Goal: Task Accomplishment & Management: Contribute content

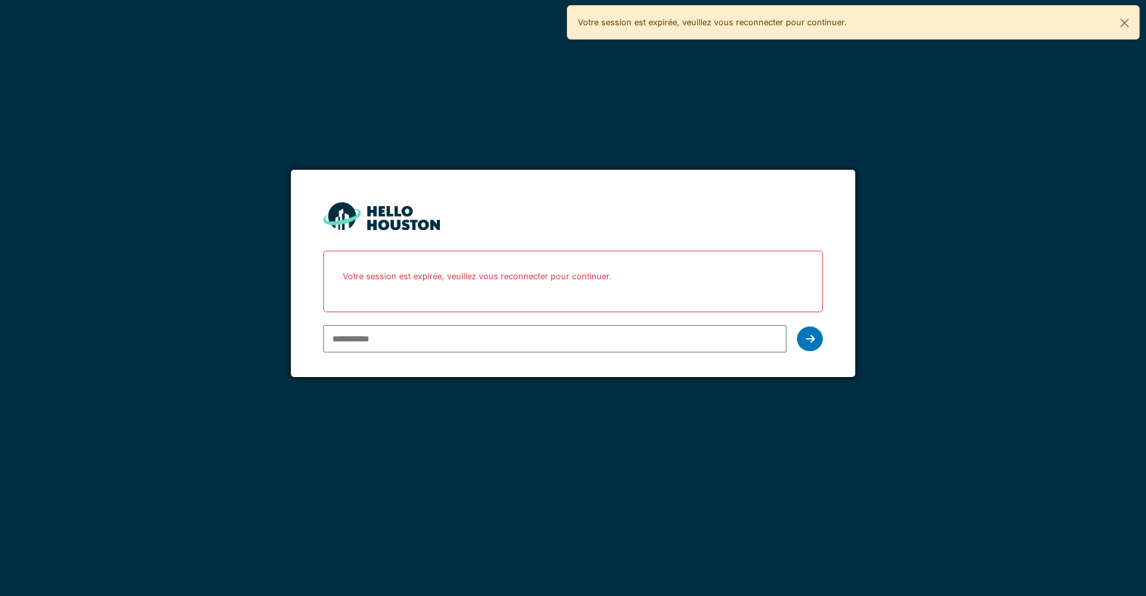
paste input "**********"
type input "**********"
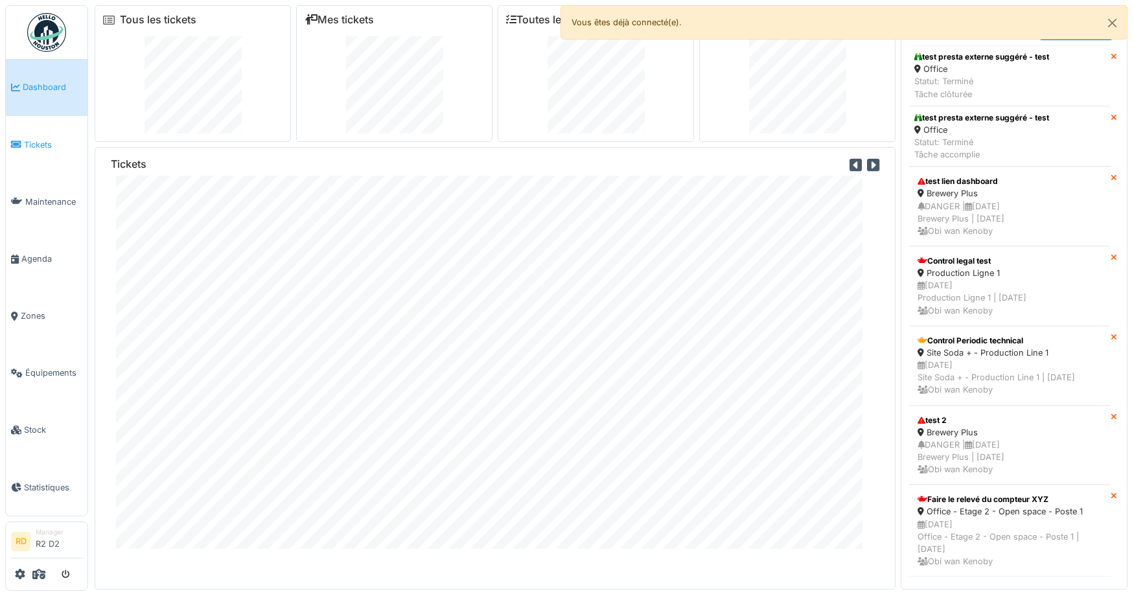
click at [45, 146] on span "Tickets" at bounding box center [53, 145] width 58 height 12
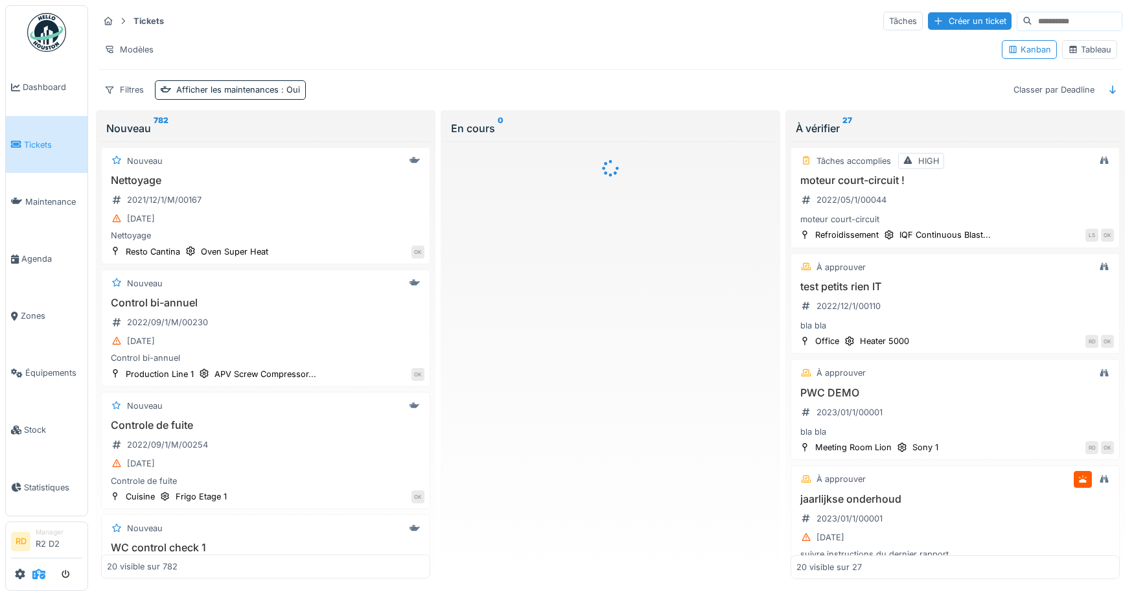
click at [36, 573] on icon at bounding box center [38, 574] width 13 height 10
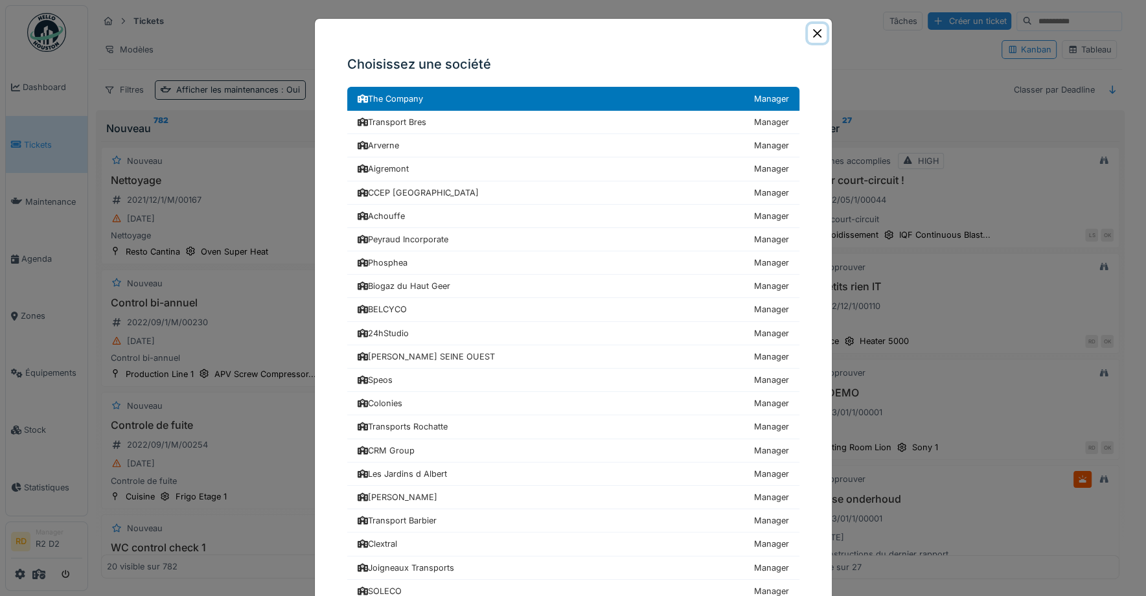
click at [810, 32] on button "Close" at bounding box center [817, 33] width 19 height 19
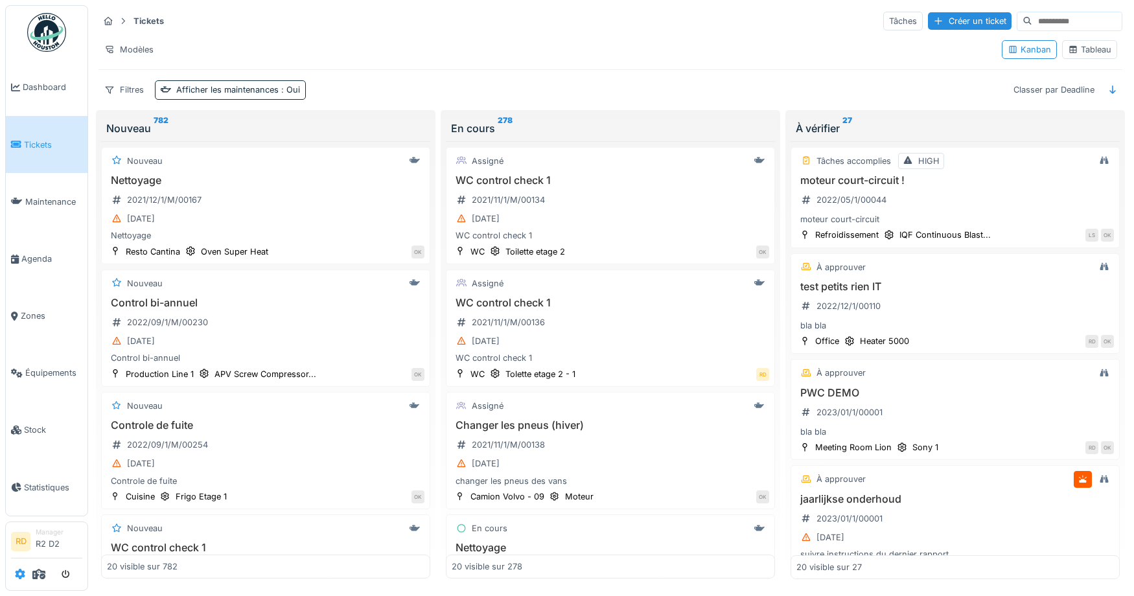
click at [19, 578] on icon at bounding box center [20, 574] width 10 height 10
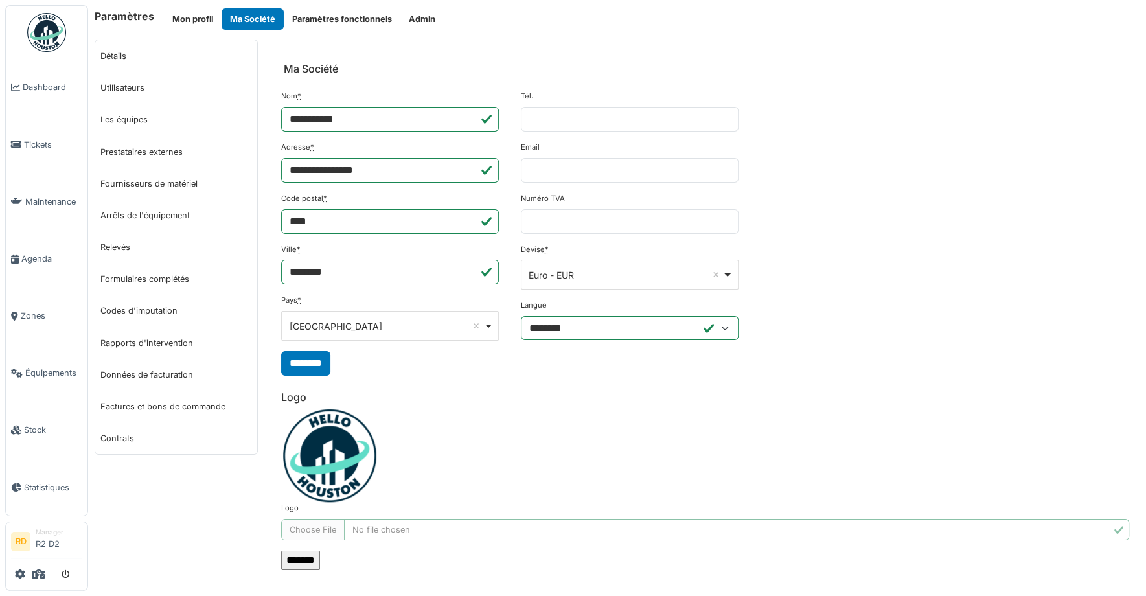
click at [421, 21] on button "Admin" at bounding box center [421, 18] width 43 height 21
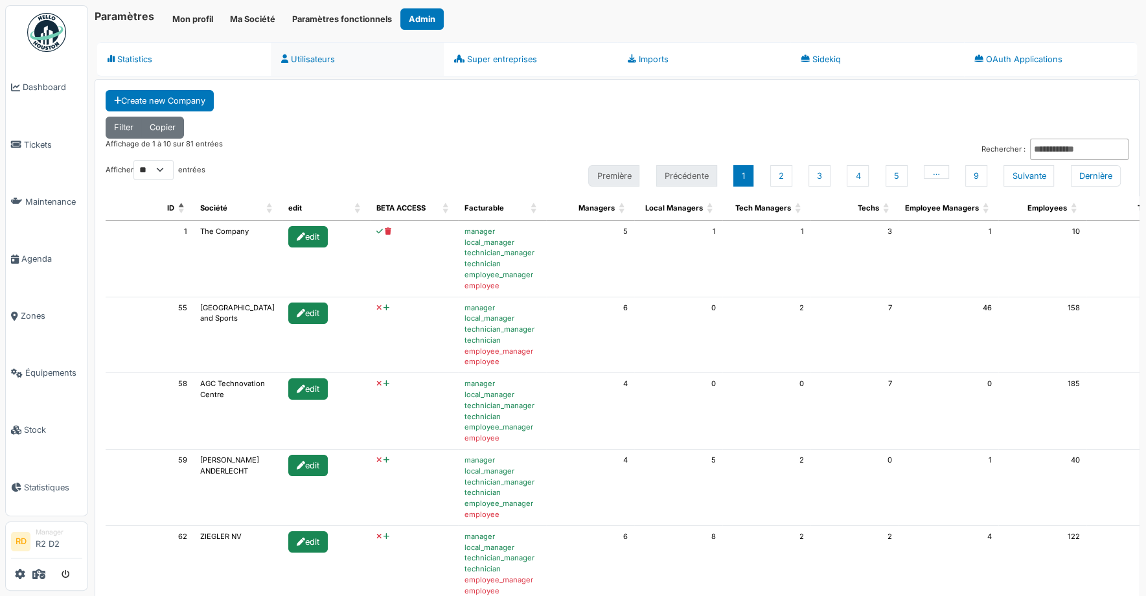
click at [307, 60] on link "Utilisateurs" at bounding box center [358, 59] width 174 height 34
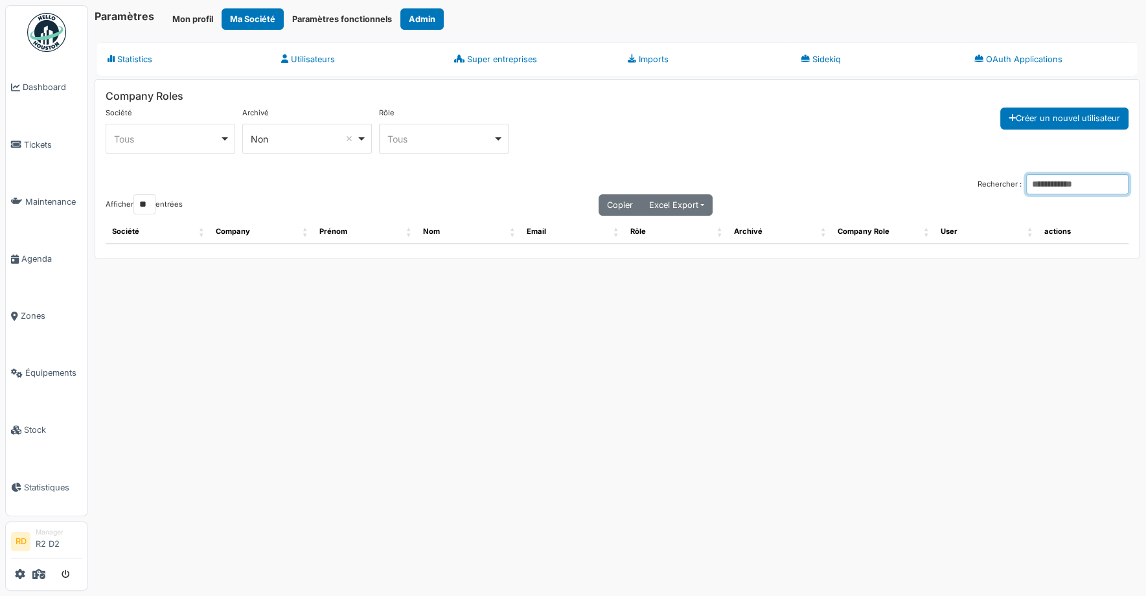
click at [1040, 184] on input "Rechercher :" at bounding box center [1077, 184] width 102 height 20
type input "*"
click at [186, 140] on div "Tous Remove item" at bounding box center [167, 139] width 106 height 14
select select "***"
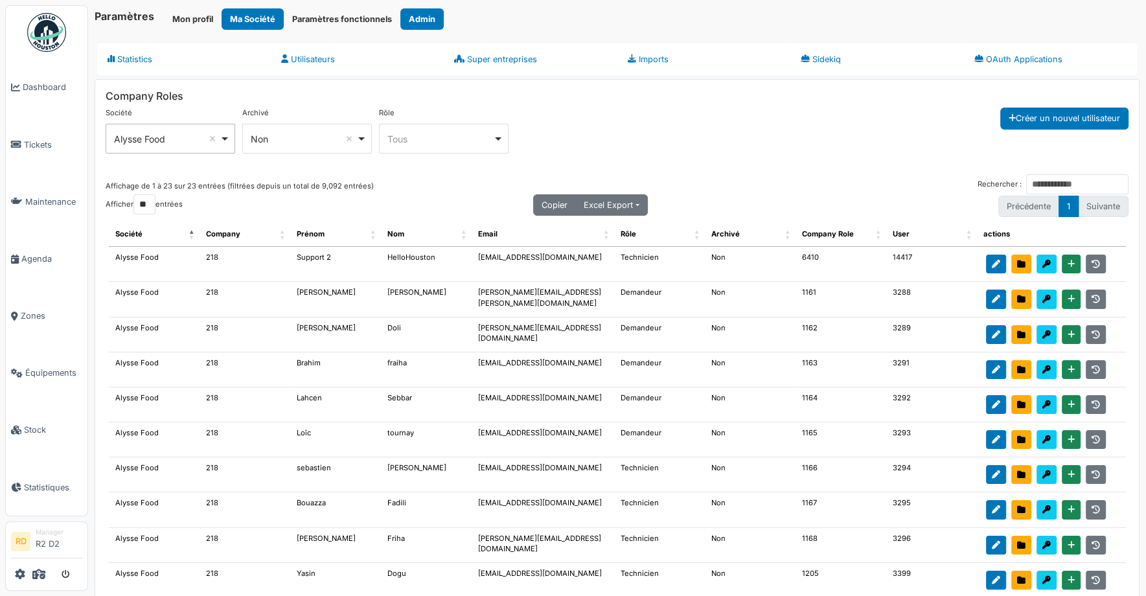
click at [409, 133] on div "Tous Remove item" at bounding box center [440, 139] width 106 height 14
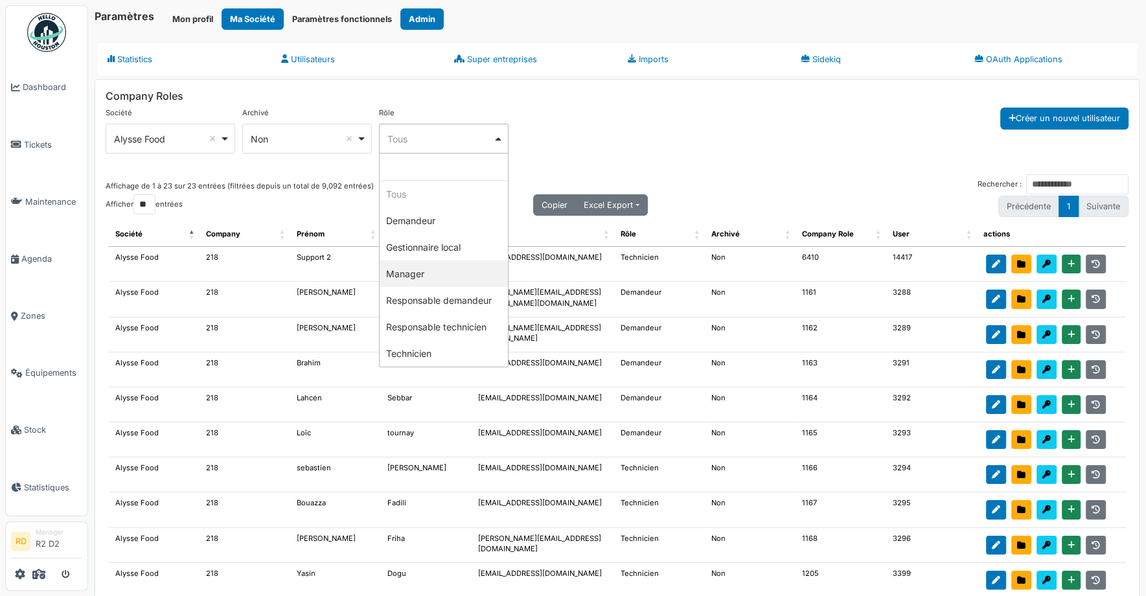
select select "*******"
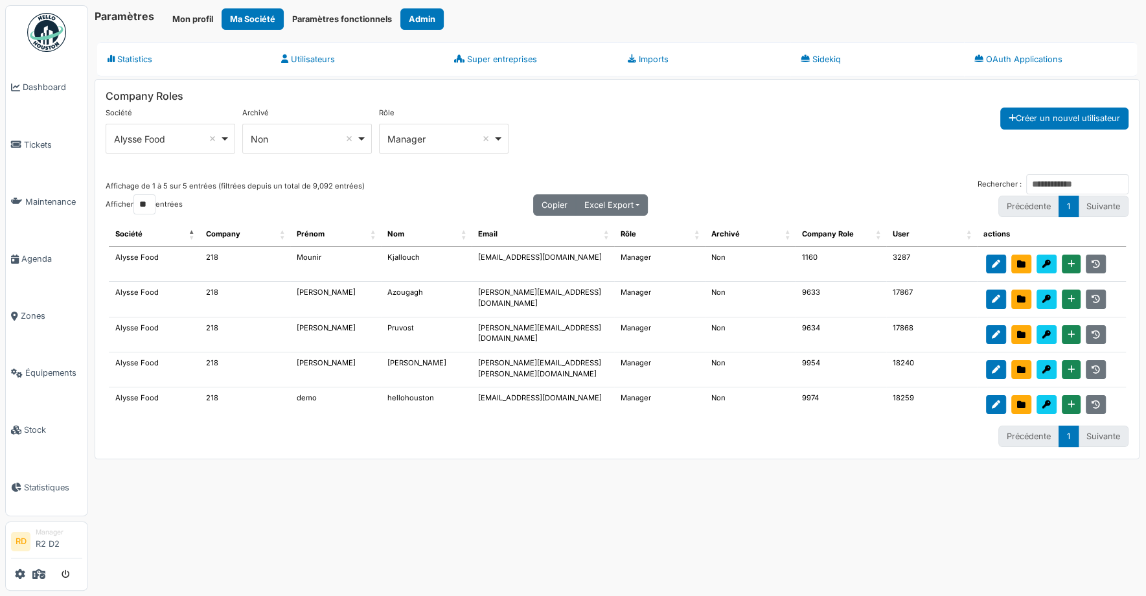
click at [534, 395] on td "demo_paticeo@mail.com" at bounding box center [543, 404] width 143 height 34
copy td "demo_paticeo@mail.com"
click at [63, 579] on button "submit" at bounding box center [65, 574] width 25 height 21
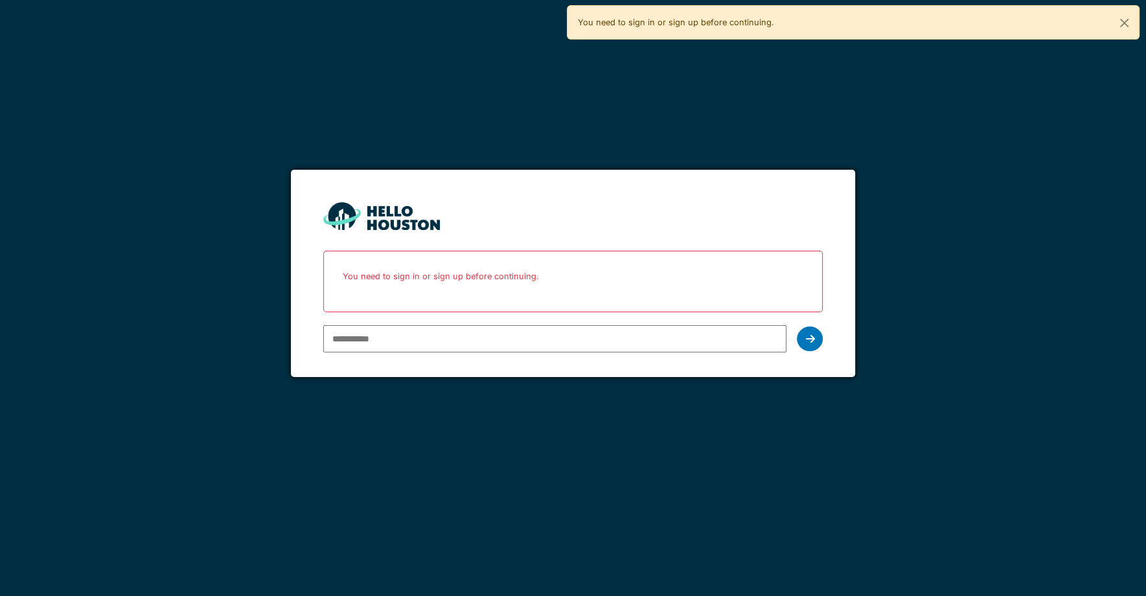
type input "**********"
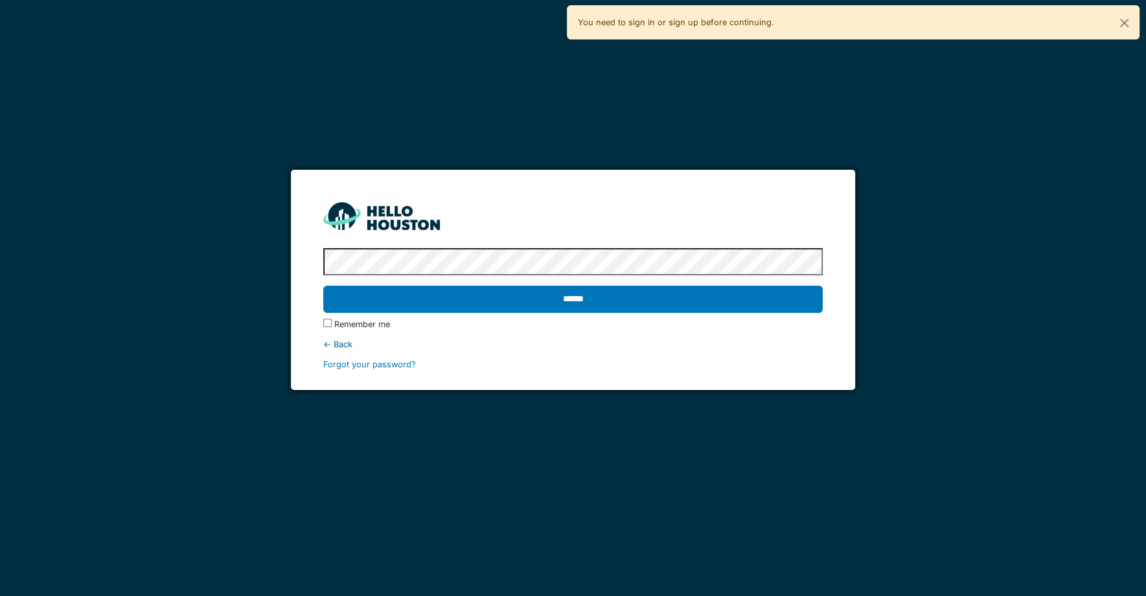
click at [323, 286] on input "******" at bounding box center [573, 299] width 500 height 27
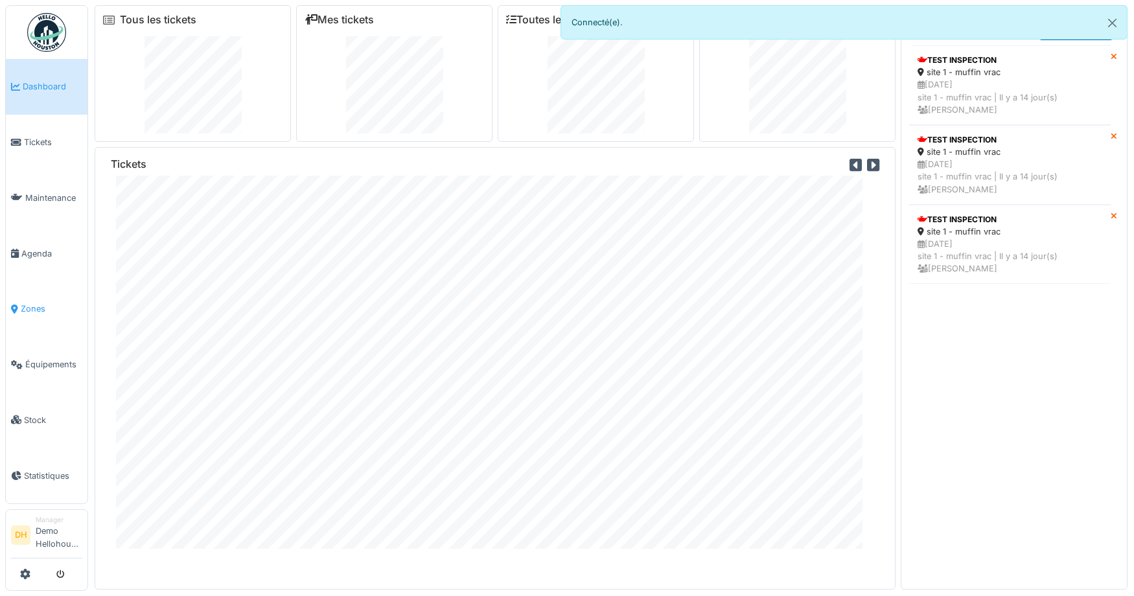
click at [41, 305] on span "Zones" at bounding box center [52, 309] width 62 height 12
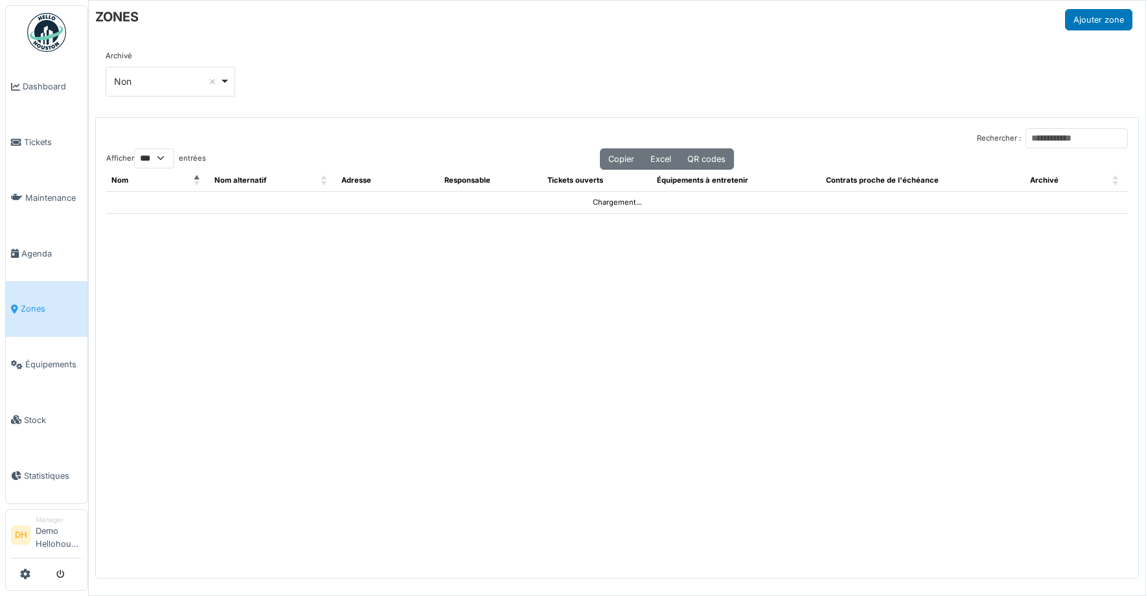
select select "***"
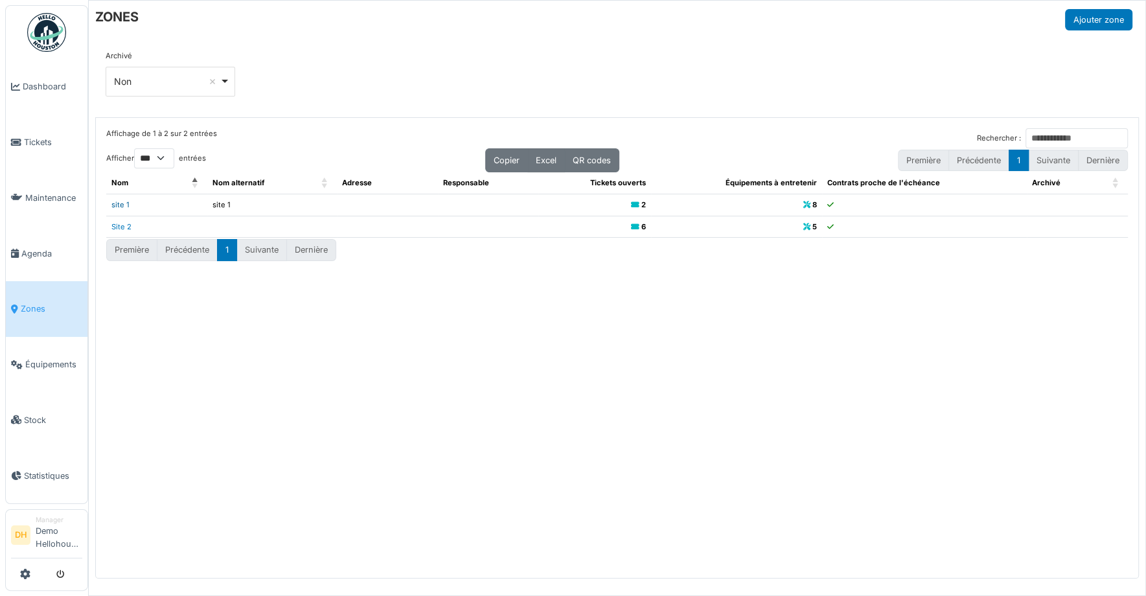
click at [117, 201] on link "site 1" at bounding box center [120, 204] width 18 height 9
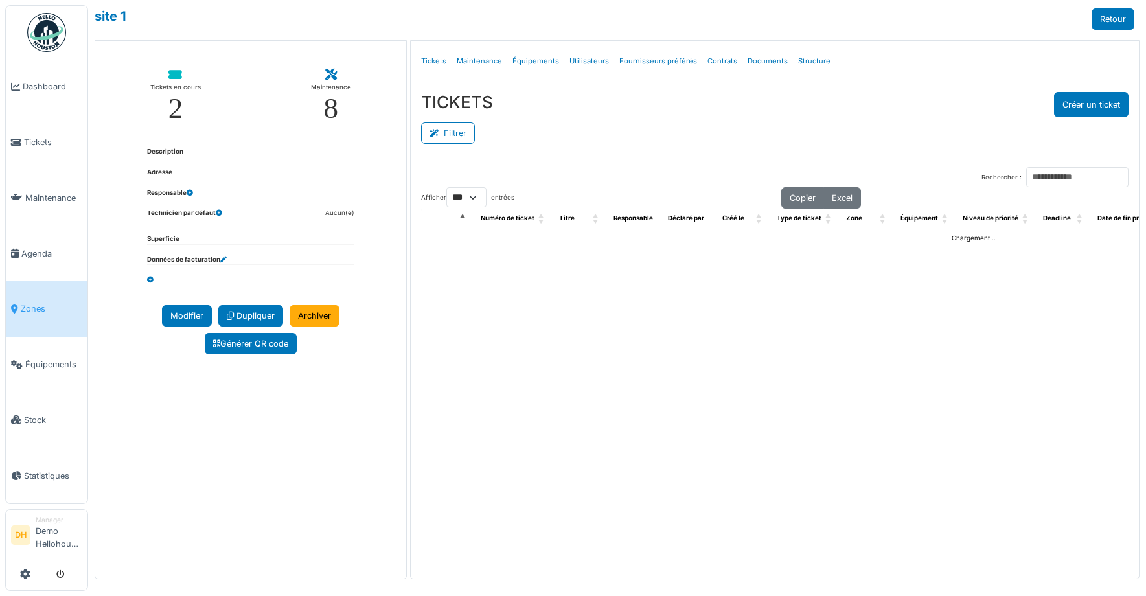
select select "***"
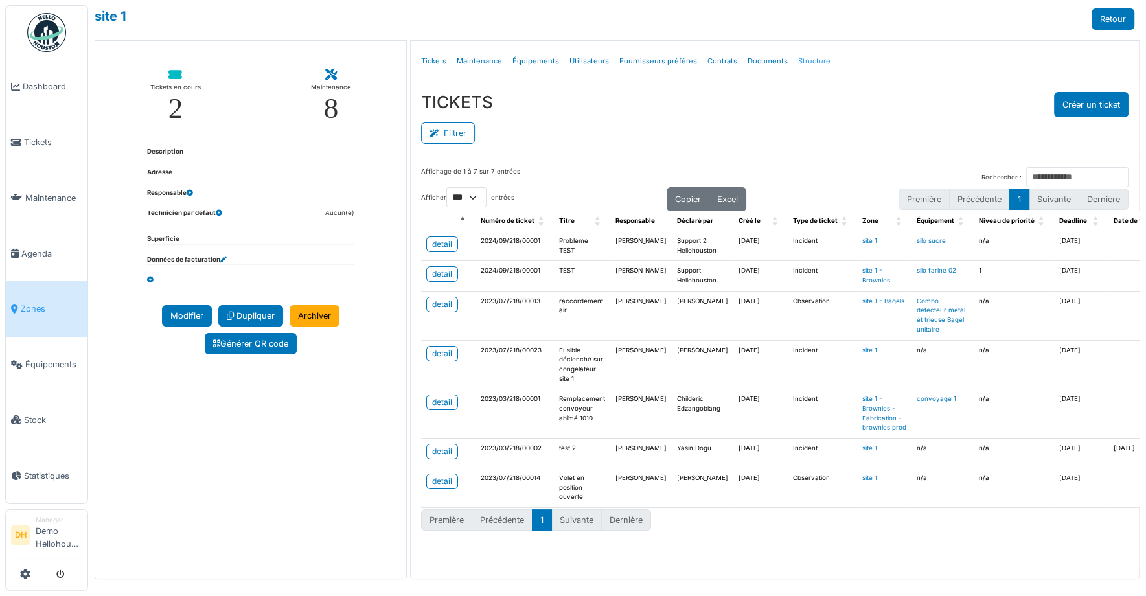
click at [809, 58] on link "Structure" at bounding box center [814, 61] width 43 height 30
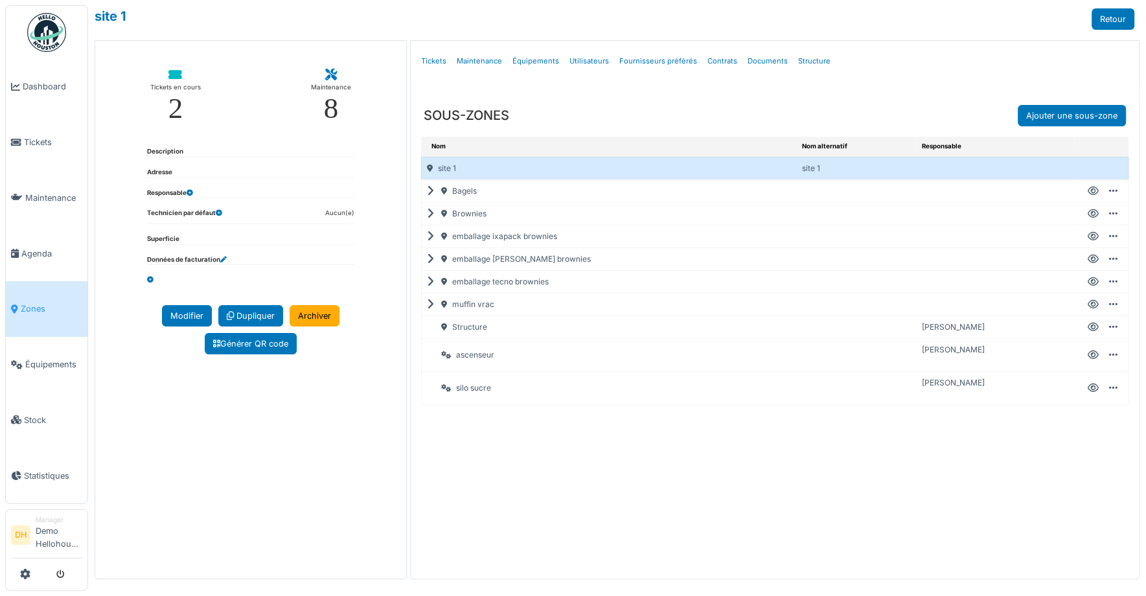
click at [430, 191] on icon at bounding box center [433, 191] width 12 height 1
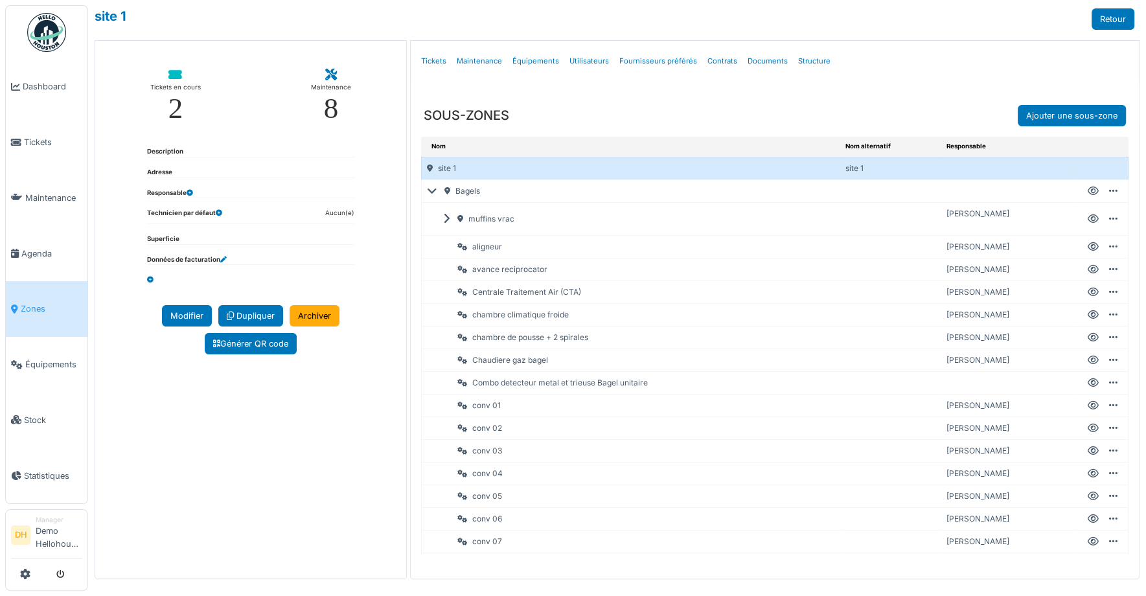
click at [443, 219] on icon at bounding box center [449, 219] width 12 height 1
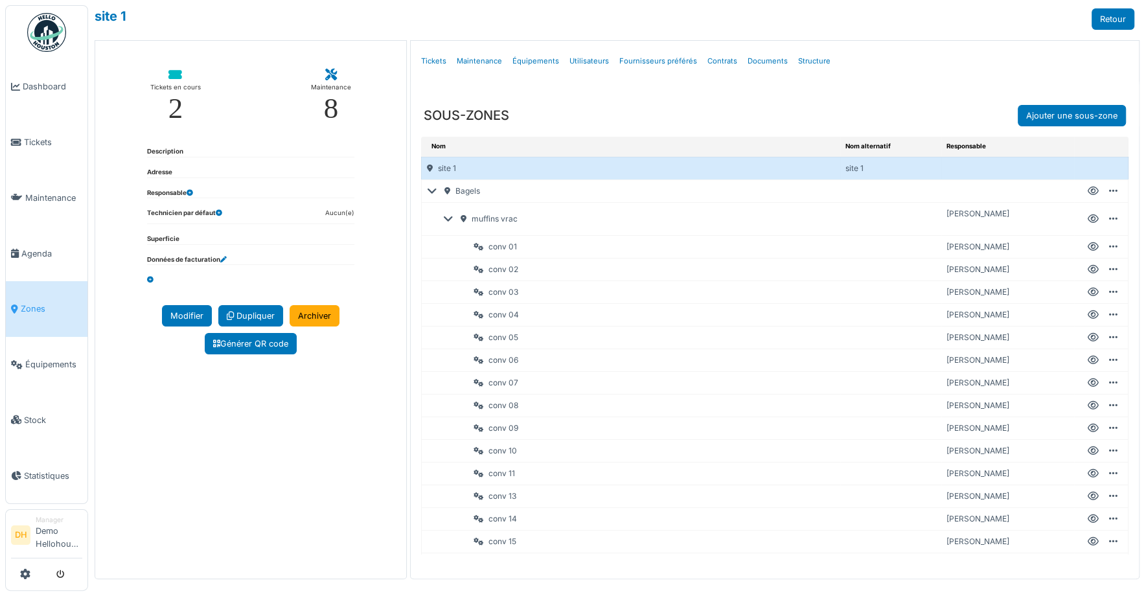
click at [453, 222] on div "muffins vrac" at bounding box center [639, 219] width 403 height 22
click at [448, 219] on icon at bounding box center [451, 219] width 16 height 1
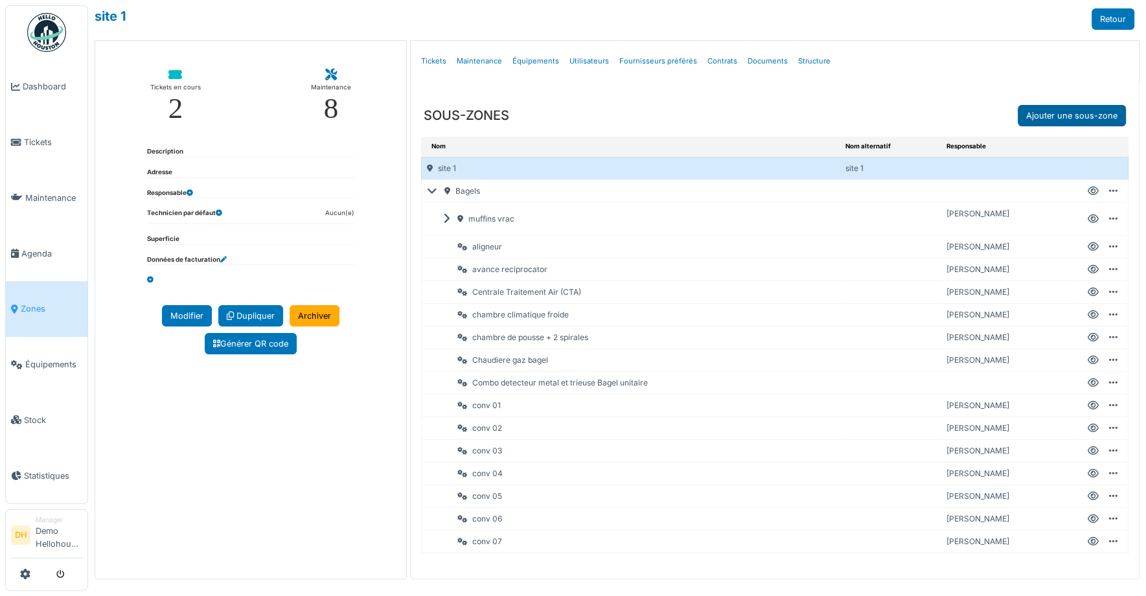
click at [1065, 113] on link "Ajouter une sous-zone" at bounding box center [1072, 115] width 108 height 21
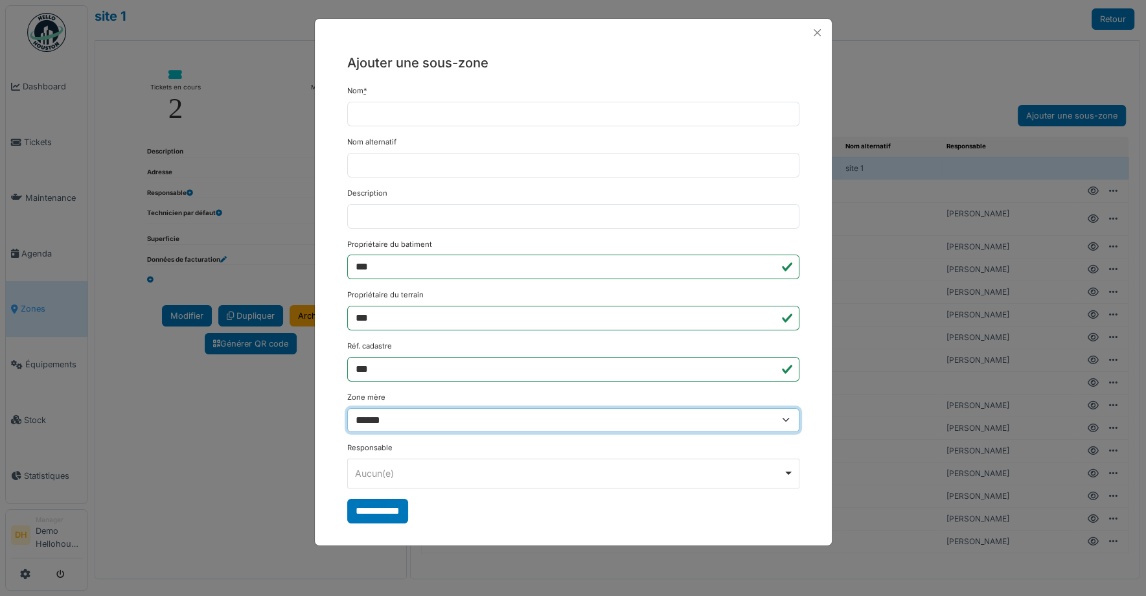
click at [410, 414] on select "**********" at bounding box center [573, 420] width 453 height 24
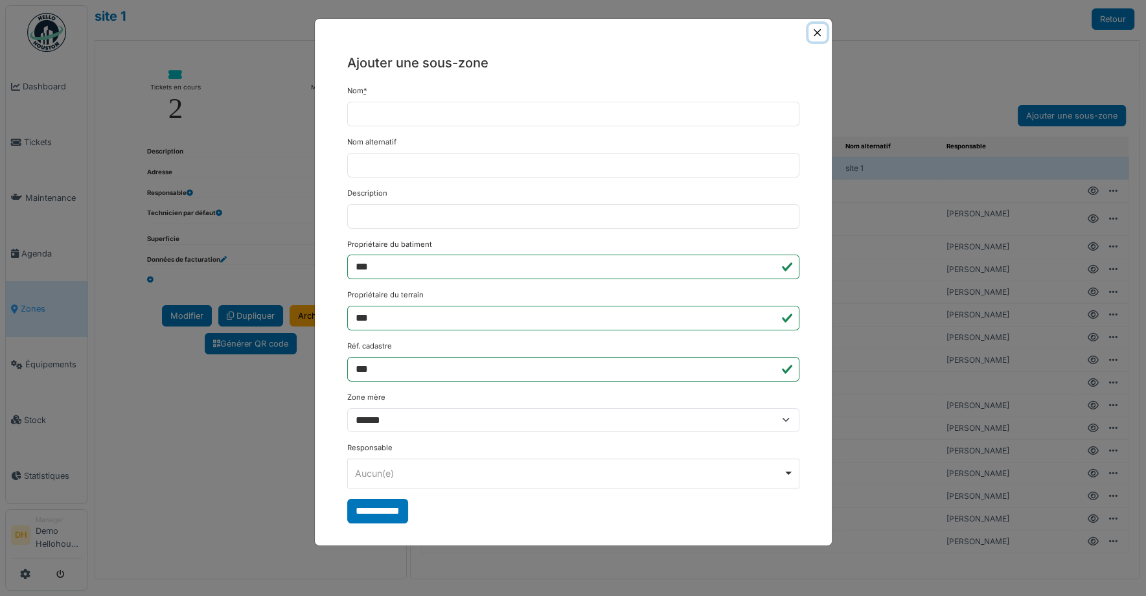
click at [818, 25] on button "Close" at bounding box center [816, 32] width 17 height 17
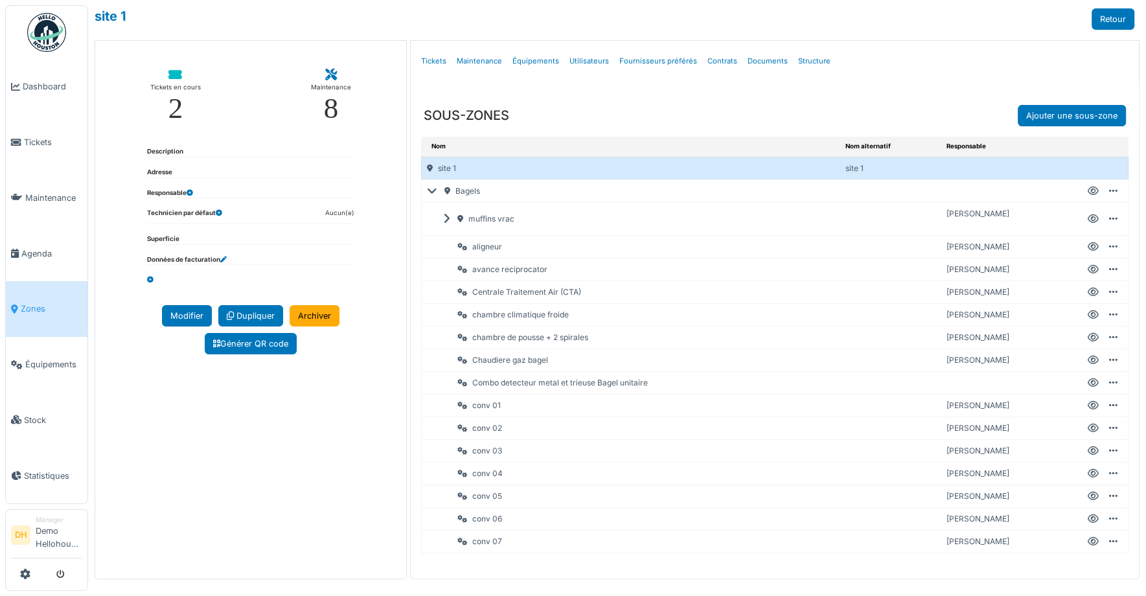
click at [429, 191] on icon at bounding box center [435, 191] width 16 height 1
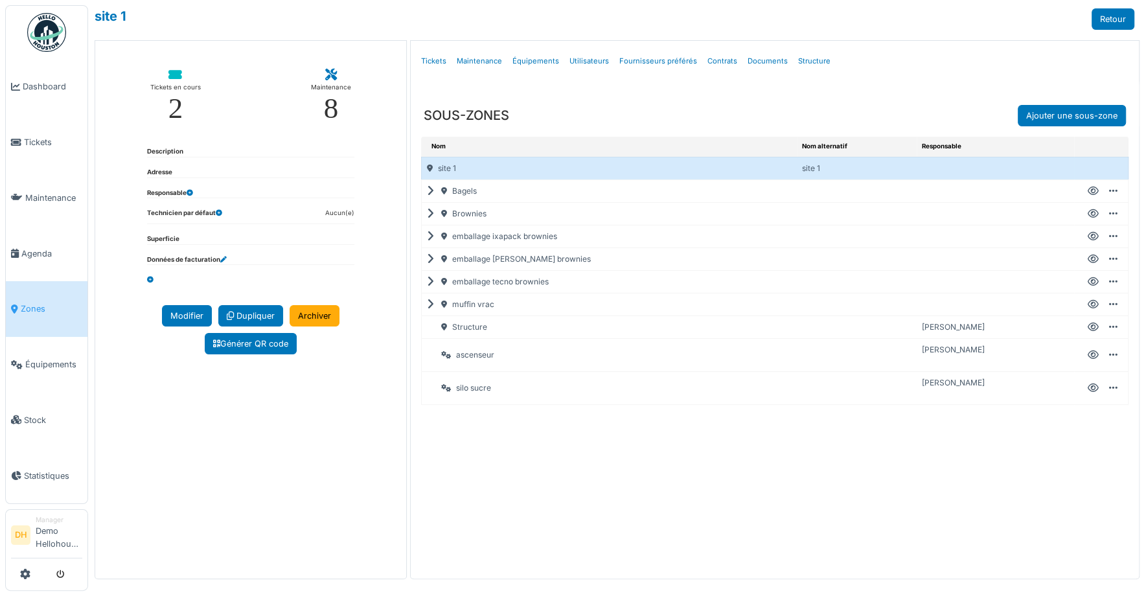
drag, startPoint x: 495, startPoint y: 246, endPoint x: 591, endPoint y: 512, distance: 282.6
click at [425, 185] on div "Bagels" at bounding box center [609, 191] width 375 height 22
click at [431, 191] on icon at bounding box center [433, 191] width 12 height 1
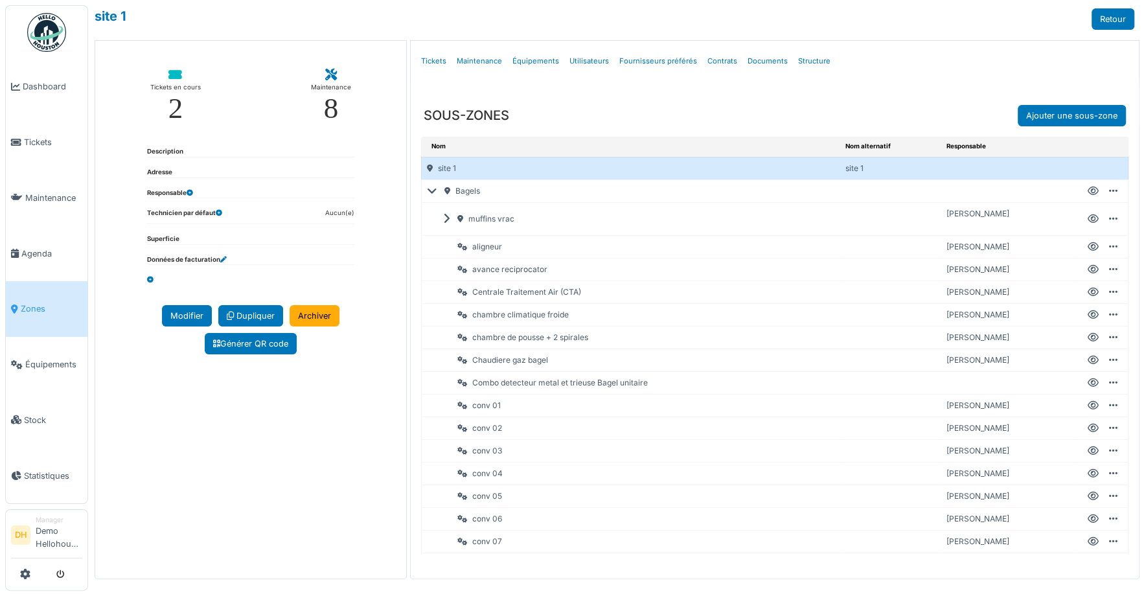
click at [446, 219] on icon at bounding box center [449, 219] width 12 height 1
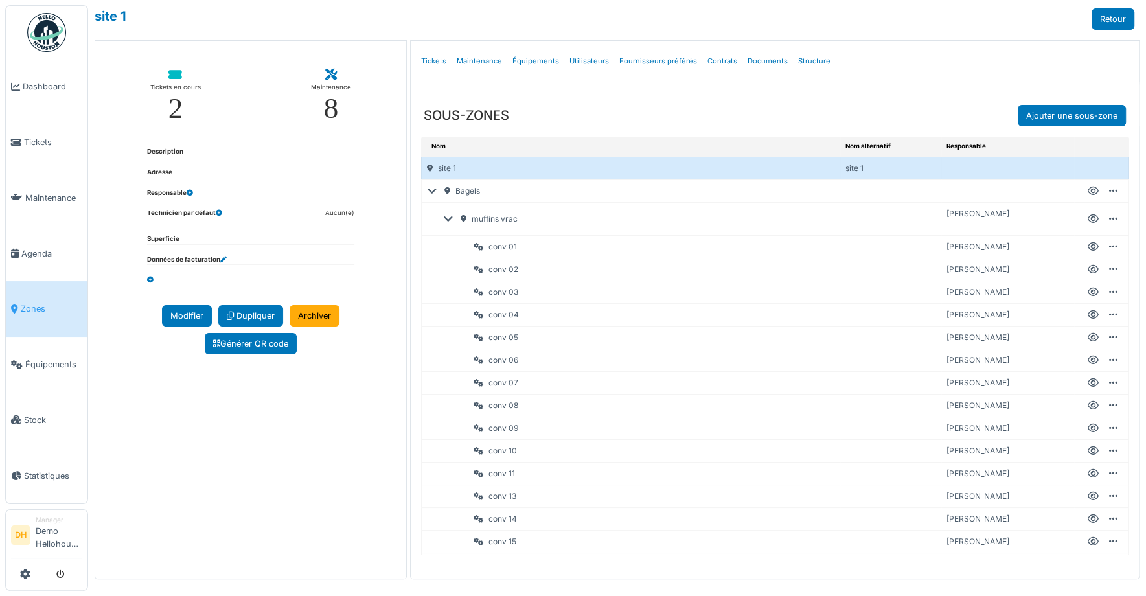
click at [450, 219] on icon at bounding box center [451, 219] width 16 height 1
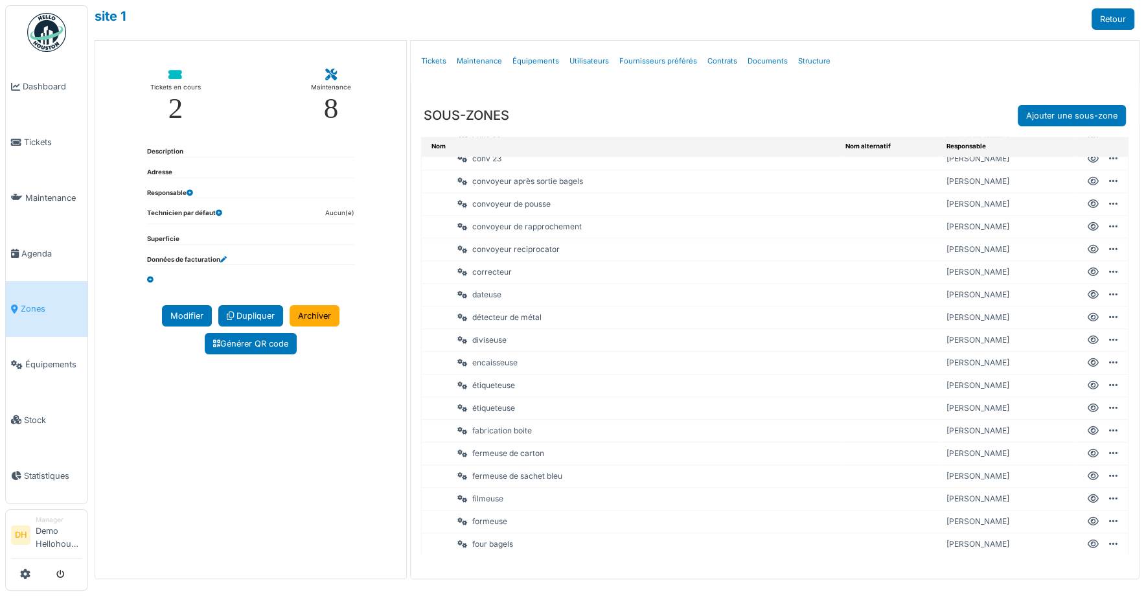
scroll to position [755, 0]
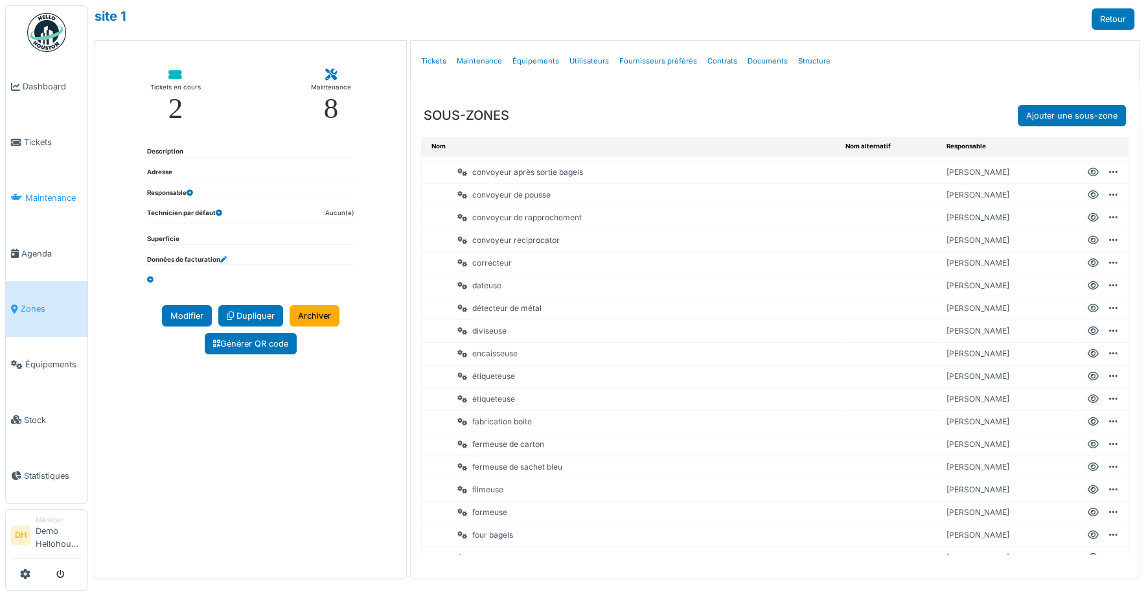
click at [48, 200] on span "Maintenance" at bounding box center [53, 198] width 57 height 12
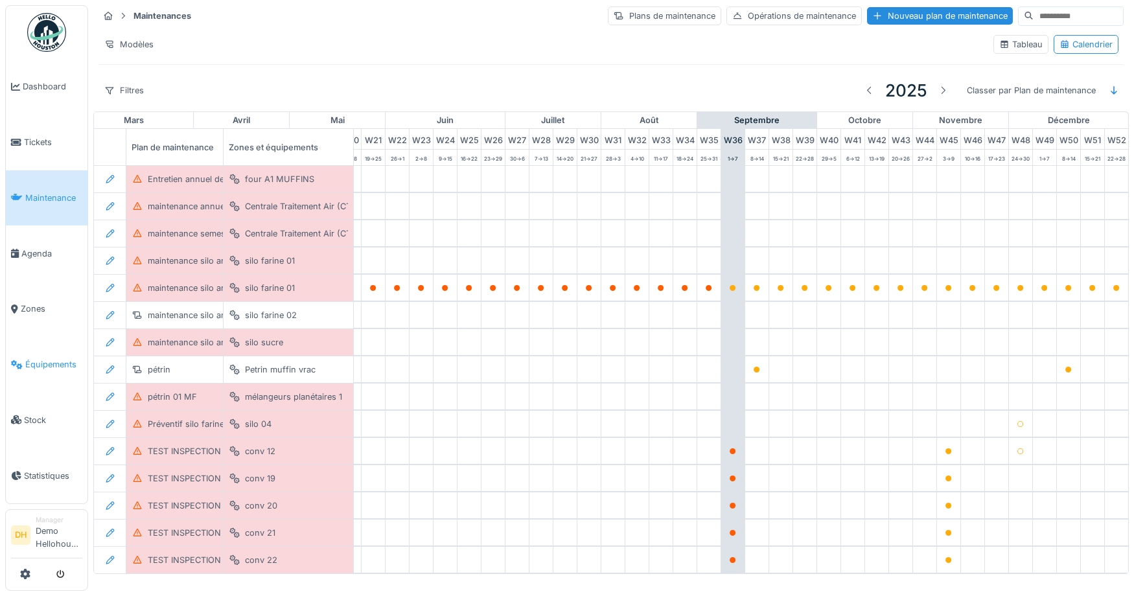
click at [32, 366] on span "Équipements" at bounding box center [53, 364] width 57 height 12
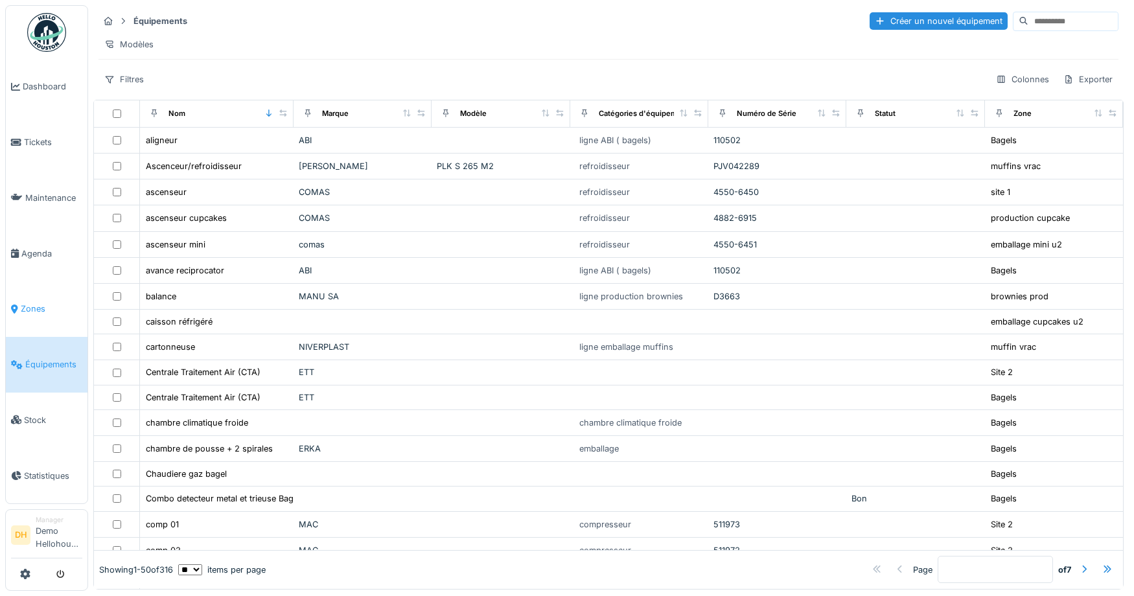
click at [39, 312] on span "Zones" at bounding box center [52, 309] width 62 height 12
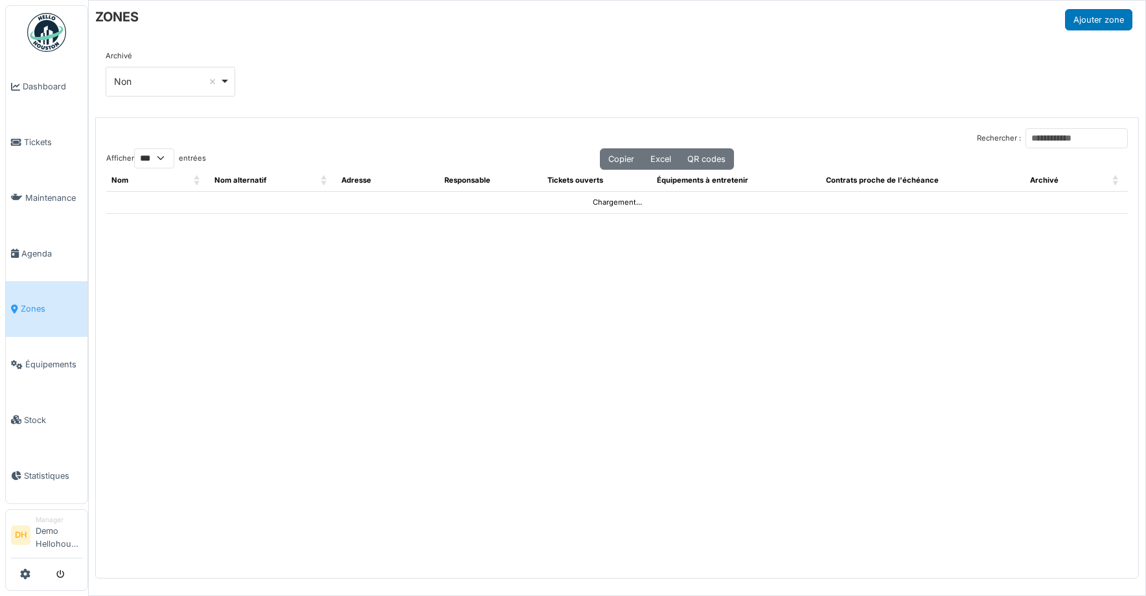
select select "***"
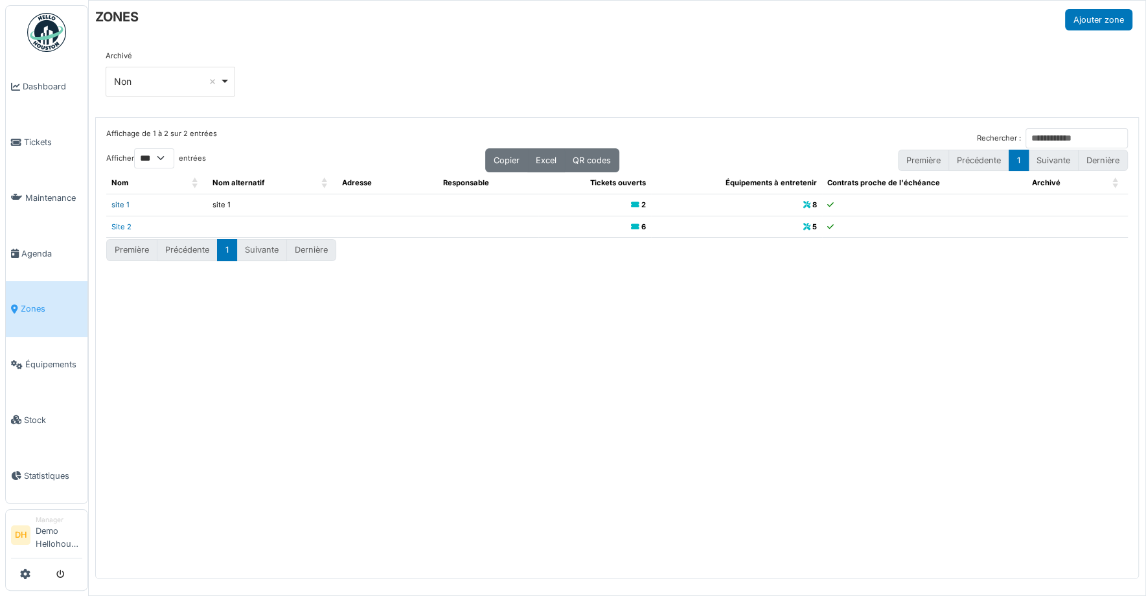
click at [119, 202] on link "site 1" at bounding box center [120, 204] width 18 height 9
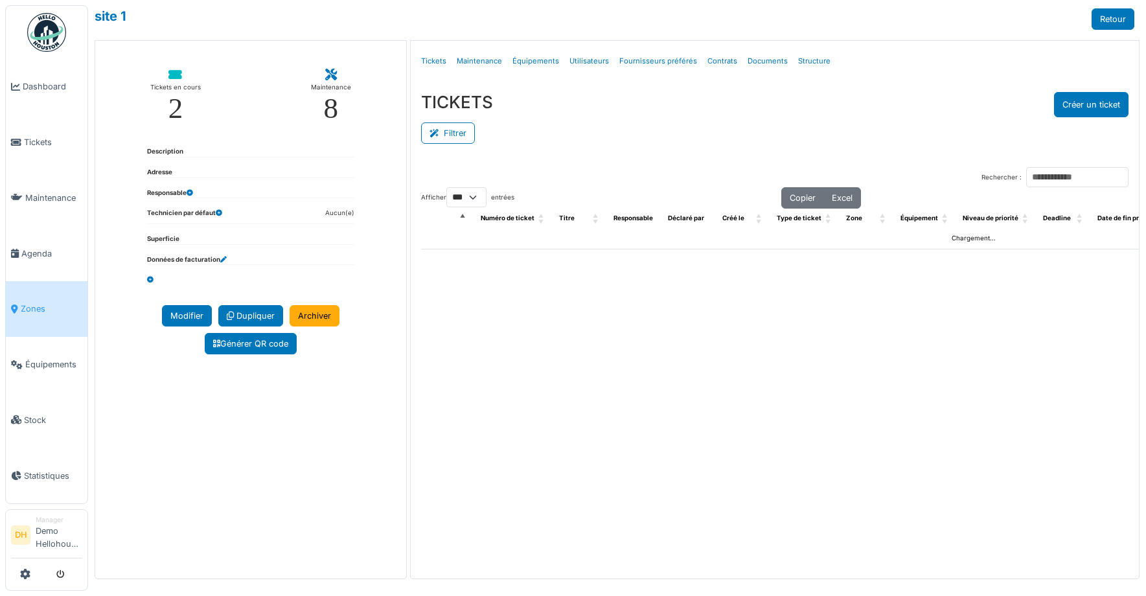
select select "***"
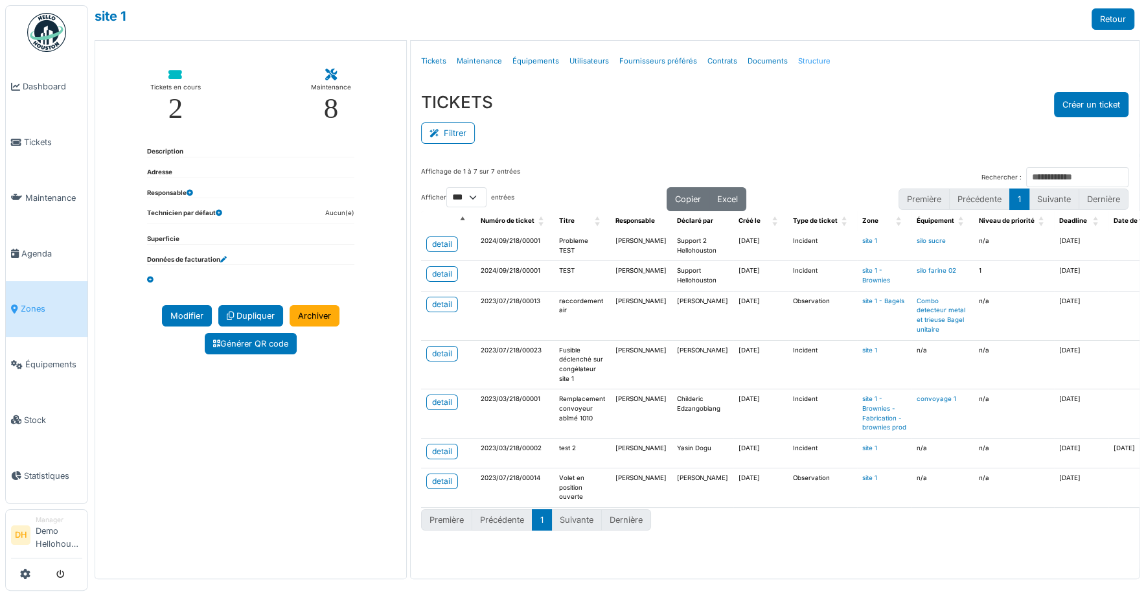
click at [807, 59] on link "Structure" at bounding box center [814, 61] width 43 height 30
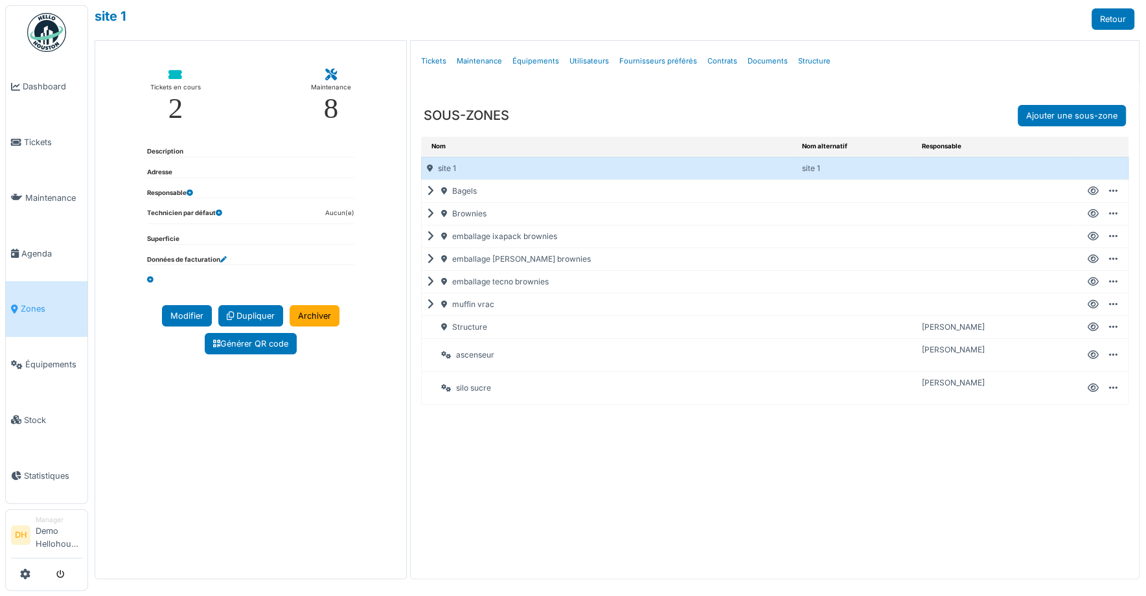
click at [431, 214] on icon at bounding box center [433, 214] width 12 height 1
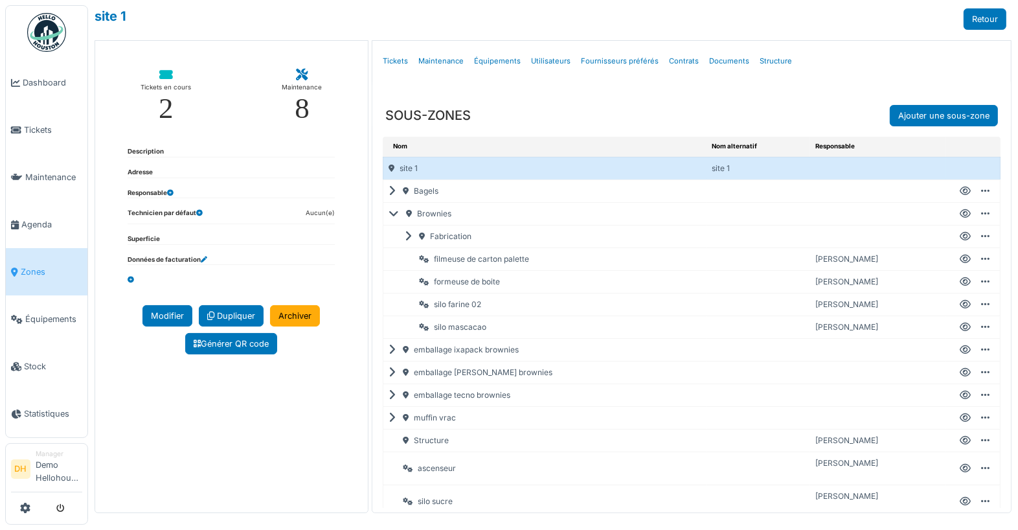
click at [400, 375] on div "emballage [PERSON_NAME] brownies" at bounding box center [546, 372] width 324 height 22
click at [387, 365] on div "emballage [PERSON_NAME] brownies" at bounding box center [546, 372] width 324 height 22
click at [394, 372] on icon at bounding box center [395, 372] width 12 height 1
click at [396, 344] on div "emballage ixapack brownies" at bounding box center [547, 350] width 326 height 22
click at [393, 350] on icon at bounding box center [395, 350] width 12 height 1
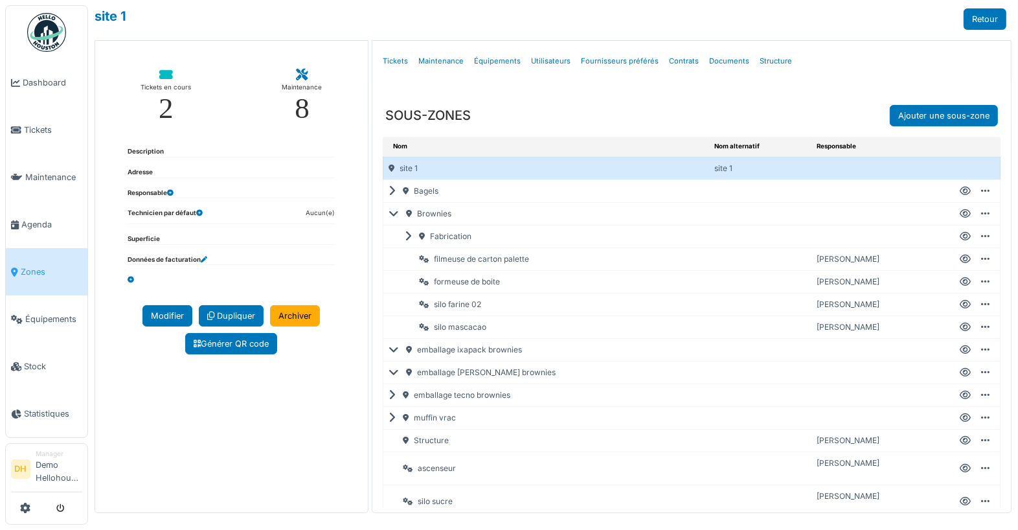
click at [393, 350] on icon at bounding box center [397, 350] width 16 height 1
click at [396, 372] on icon at bounding box center [397, 372] width 16 height 1
click at [387, 384] on div "emballage tecno brownies" at bounding box center [546, 395] width 324 height 22
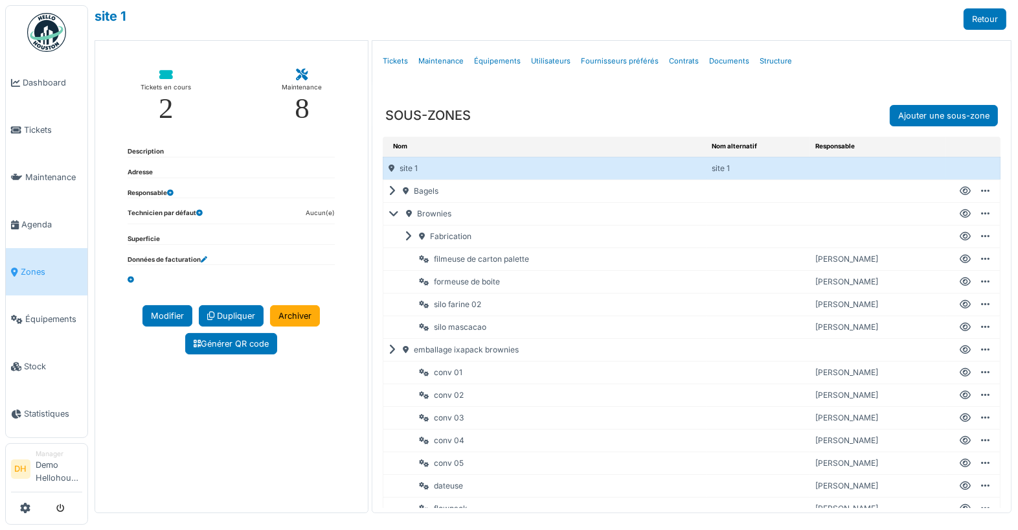
click at [389, 191] on icon at bounding box center [395, 191] width 12 height 1
click at [395, 214] on icon at bounding box center [397, 214] width 16 height 1
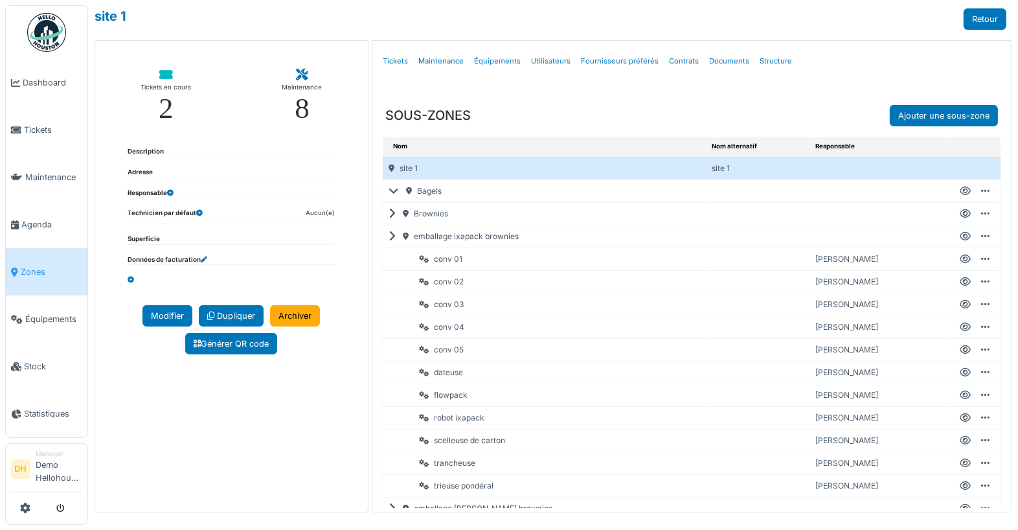
click at [395, 192] on icon at bounding box center [397, 191] width 16 height 1
click at [391, 236] on icon at bounding box center [395, 236] width 12 height 1
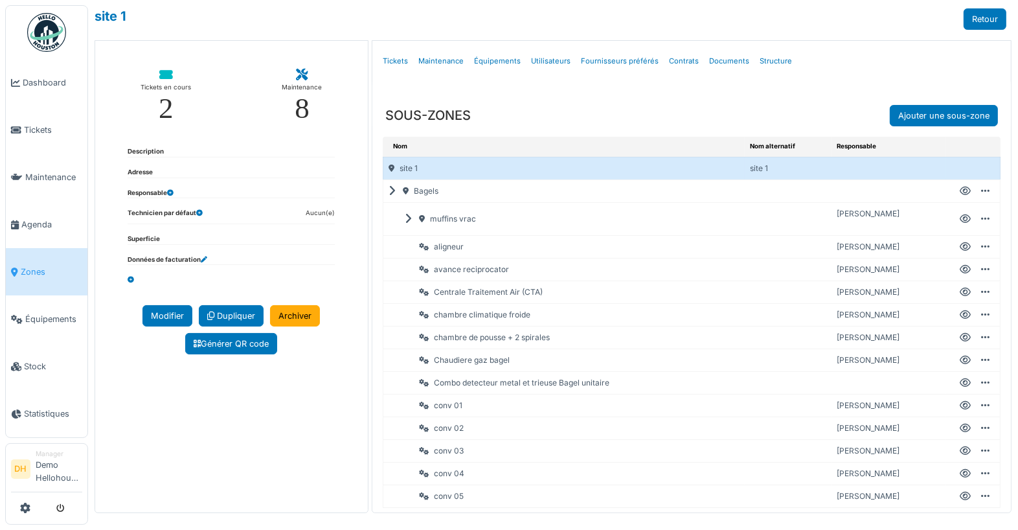
click at [408, 219] on icon at bounding box center [411, 219] width 12 height 1
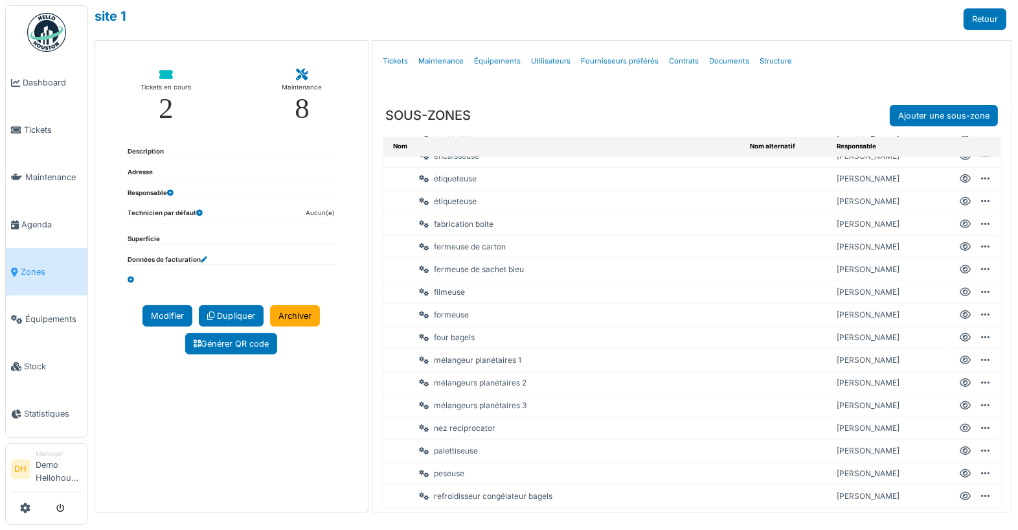
scroll to position [1375, 0]
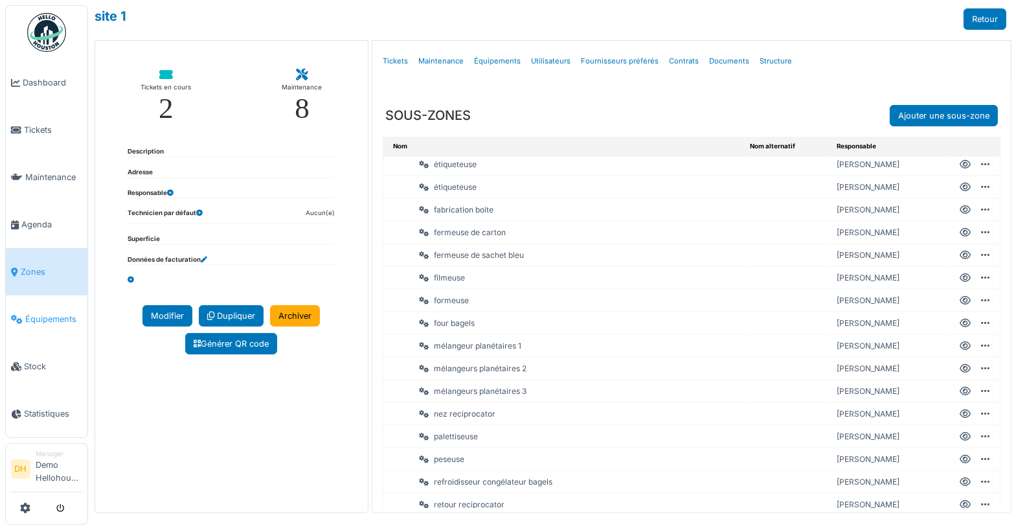
click at [29, 323] on span "Équipements" at bounding box center [53, 319] width 57 height 12
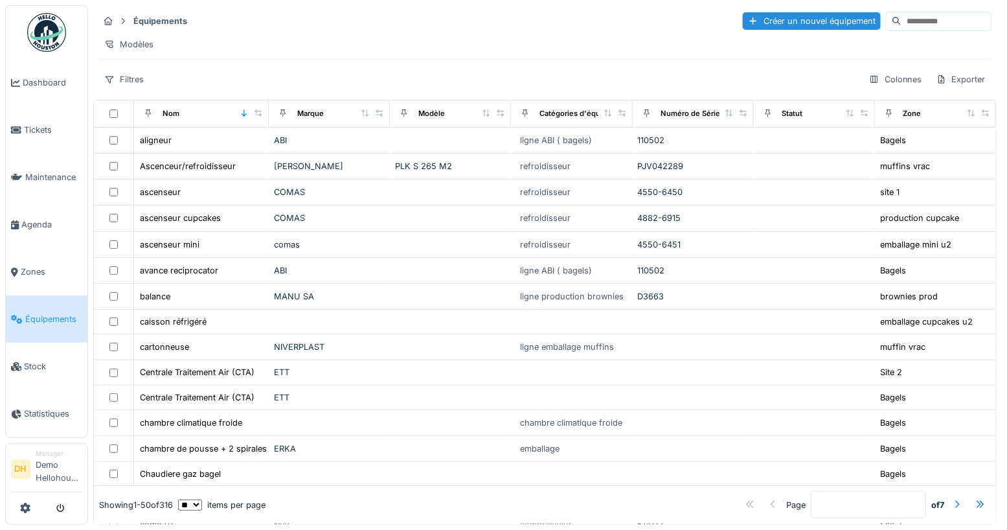
click at [885, 6] on div "Équipements Créer un nouvel équipement Modèles Filtres Colonnes Exporter" at bounding box center [545, 49] width 904 height 89
click at [902, 21] on input at bounding box center [946, 21] width 89 height 18
type input "******"
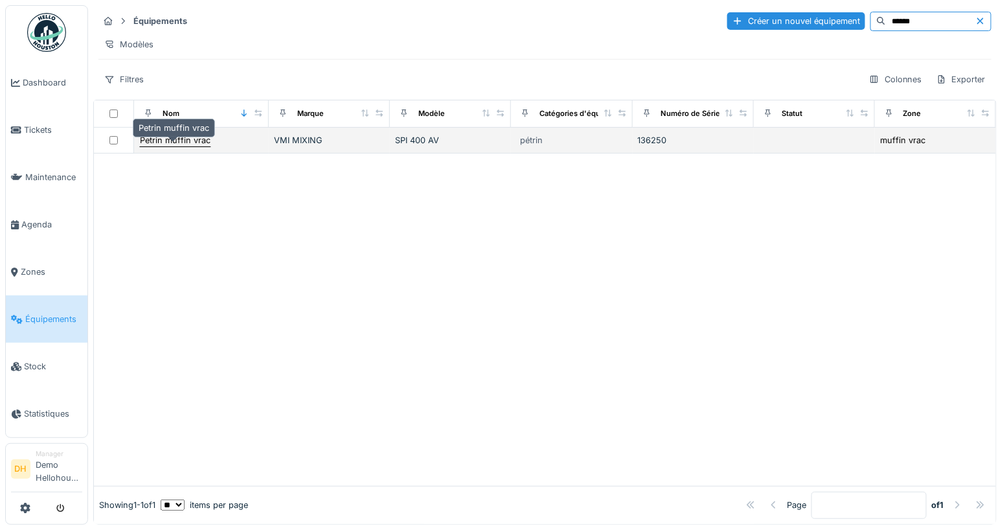
click at [185, 144] on div "Petrin muffin vrac" at bounding box center [175, 140] width 71 height 12
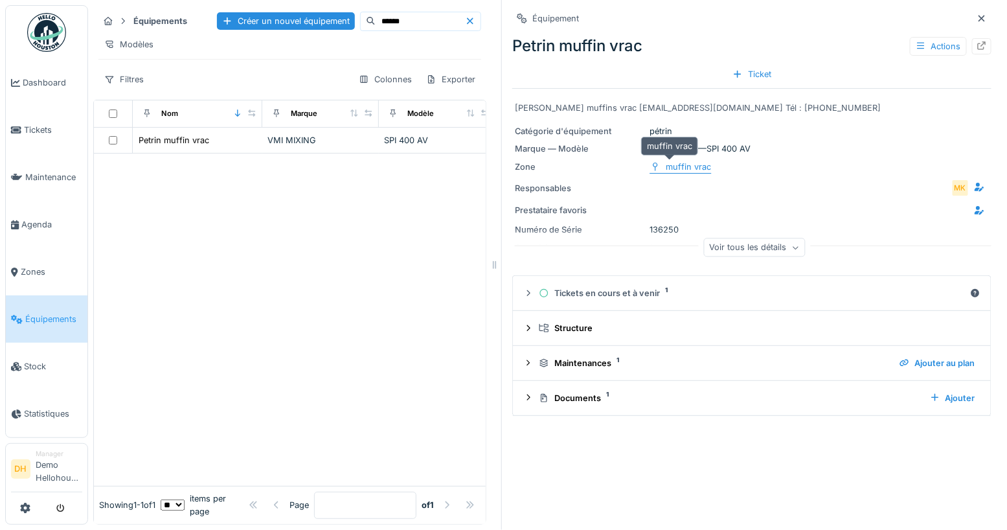
click at [672, 165] on div "muffin vrac" at bounding box center [688, 167] width 45 height 12
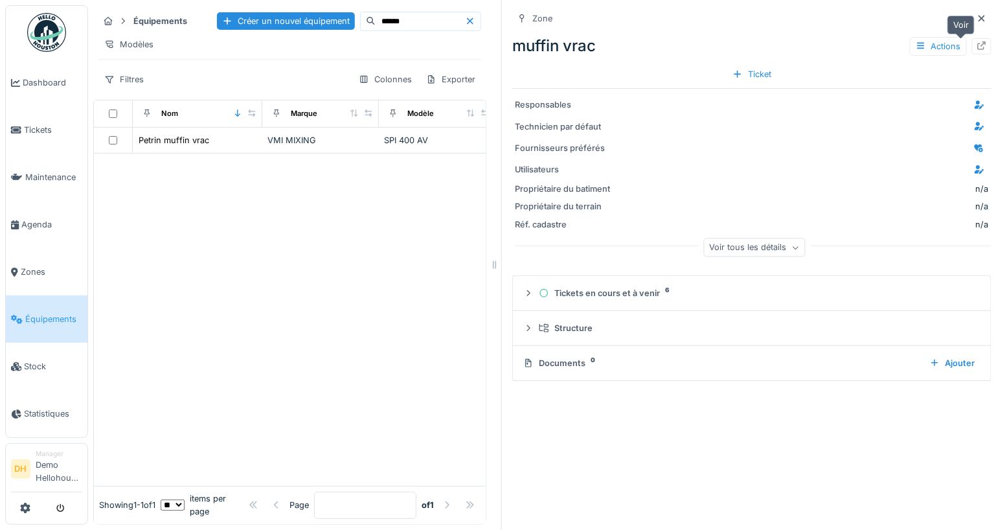
click at [972, 51] on div at bounding box center [981, 46] width 19 height 16
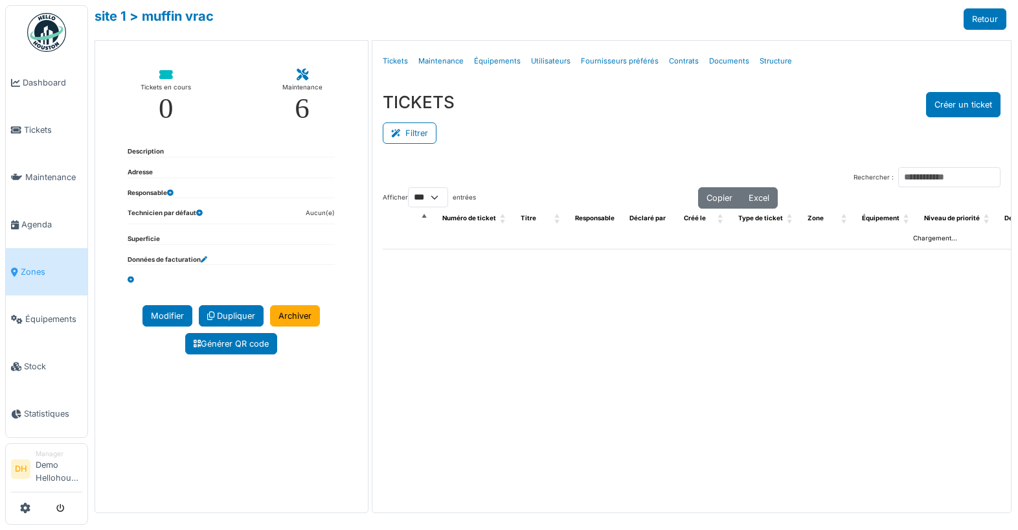
select select "***"
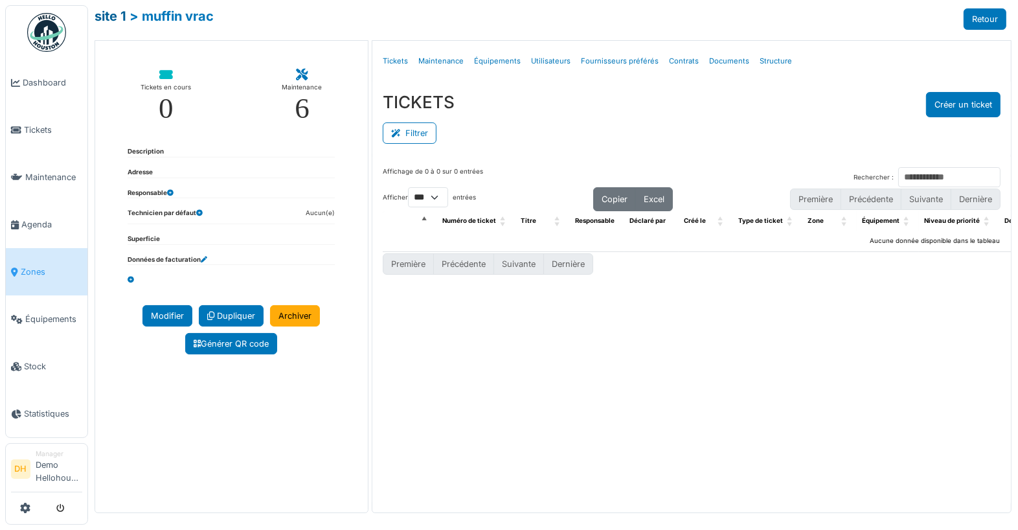
click at [112, 23] on link "site 1" at bounding box center [111, 16] width 32 height 16
select select "***"
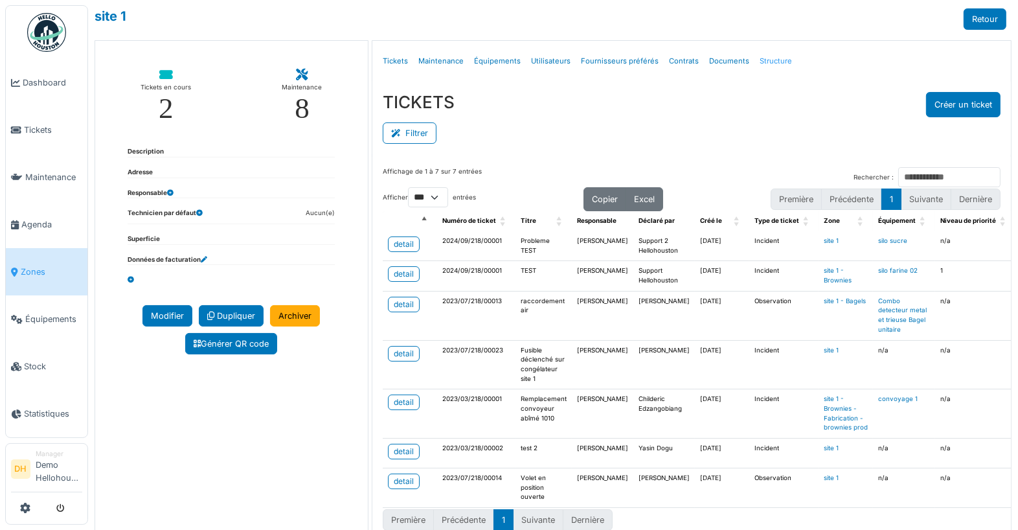
click at [772, 58] on link "Structure" at bounding box center [776, 61] width 43 height 30
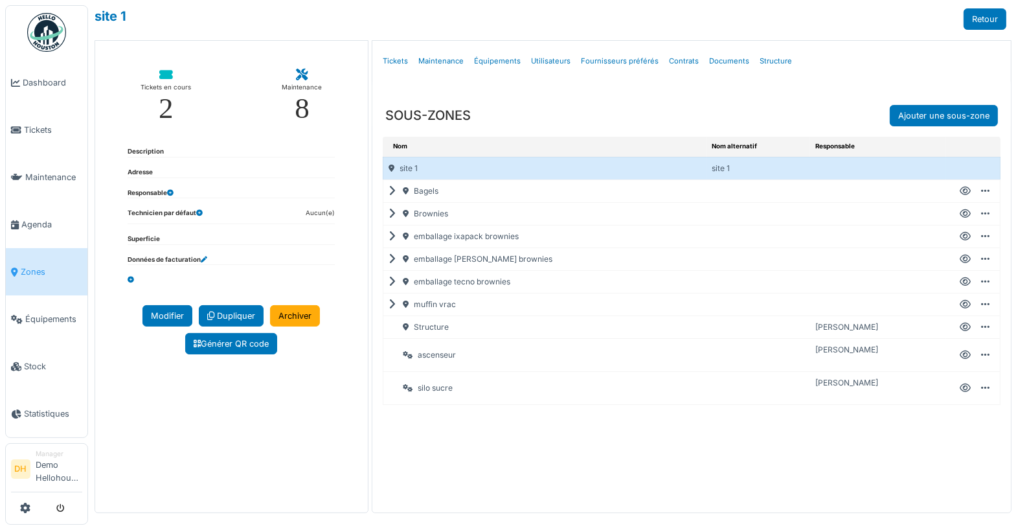
click at [391, 304] on icon at bounding box center [395, 304] width 12 height 1
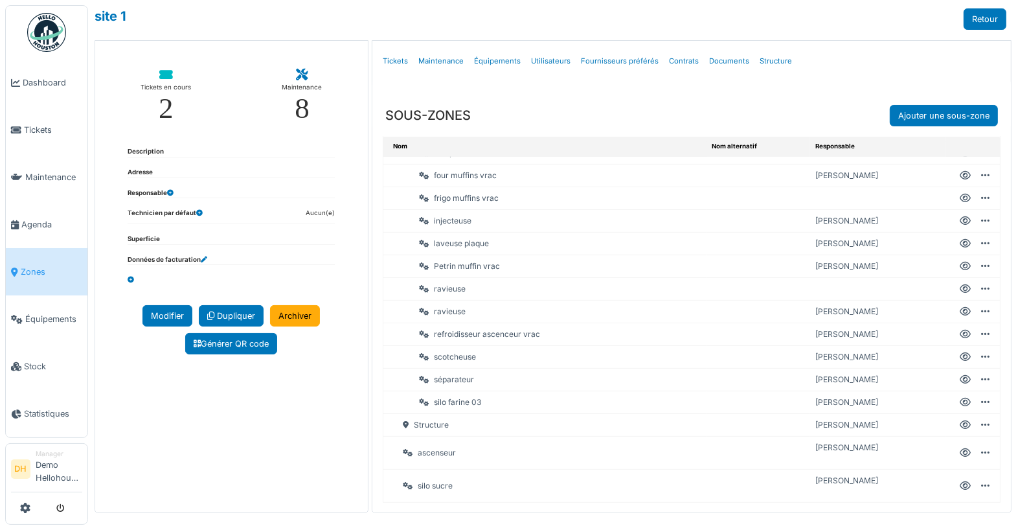
scroll to position [426, 0]
click at [38, 311] on link "Équipements" at bounding box center [47, 318] width 82 height 47
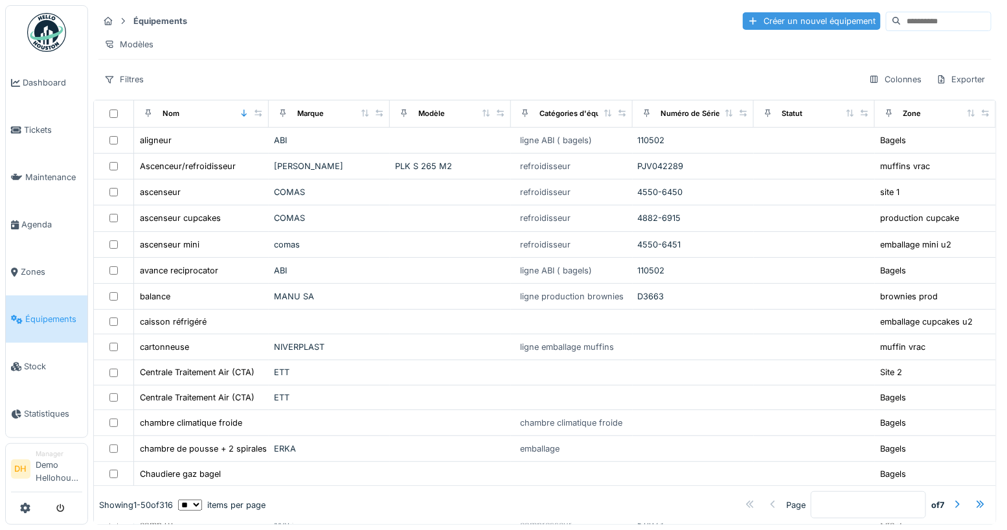
click at [746, 12] on div "Créer un nouvel équipement" at bounding box center [812, 20] width 138 height 17
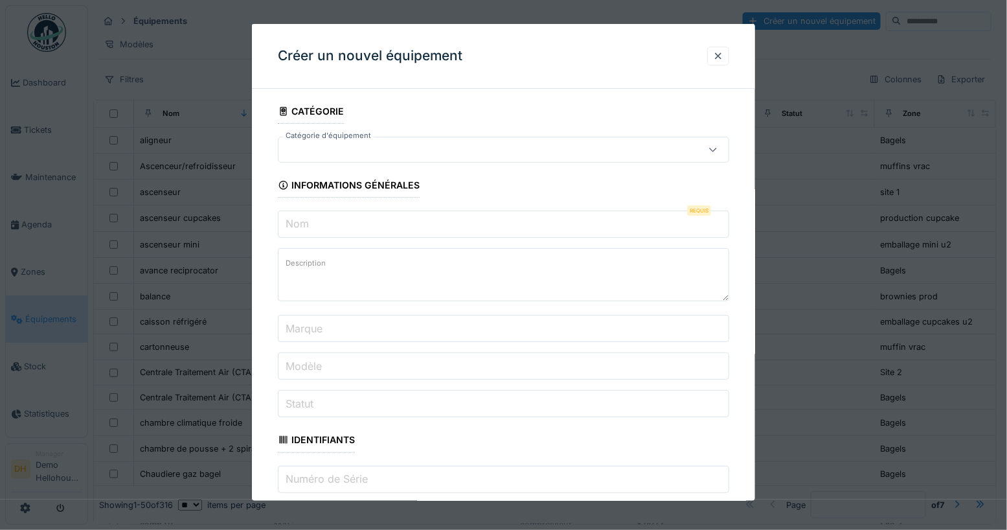
click at [318, 152] on div at bounding box center [477, 150] width 386 height 14
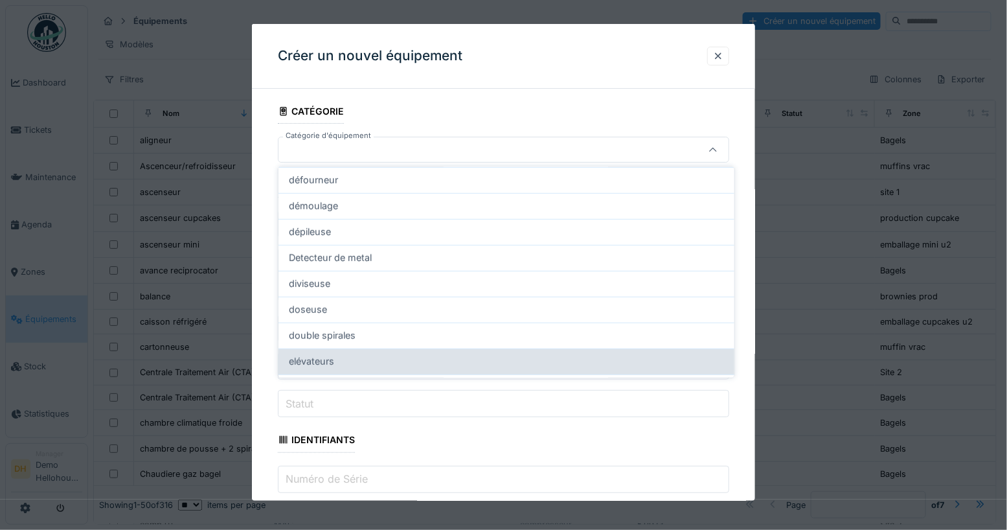
scroll to position [393, 0]
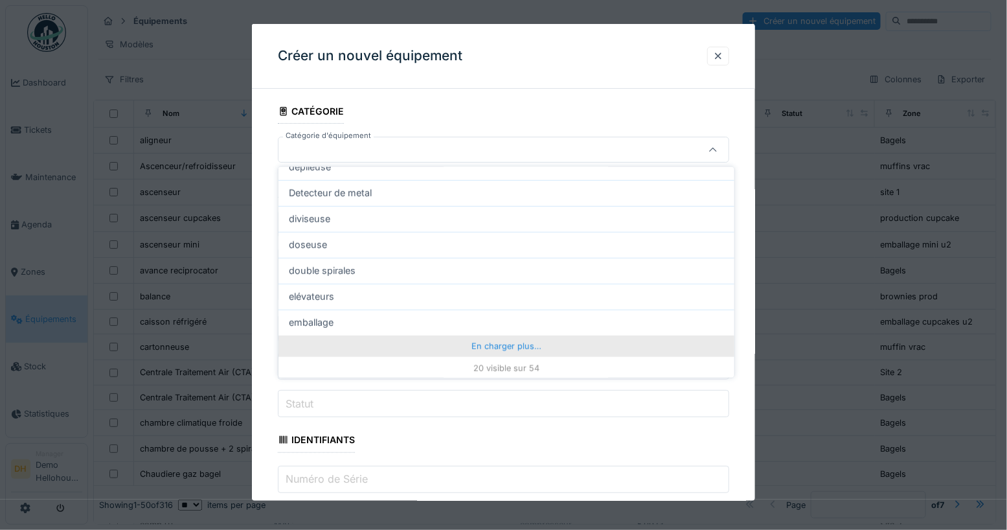
click at [527, 345] on div "En charger plus…" at bounding box center [507, 346] width 456 height 21
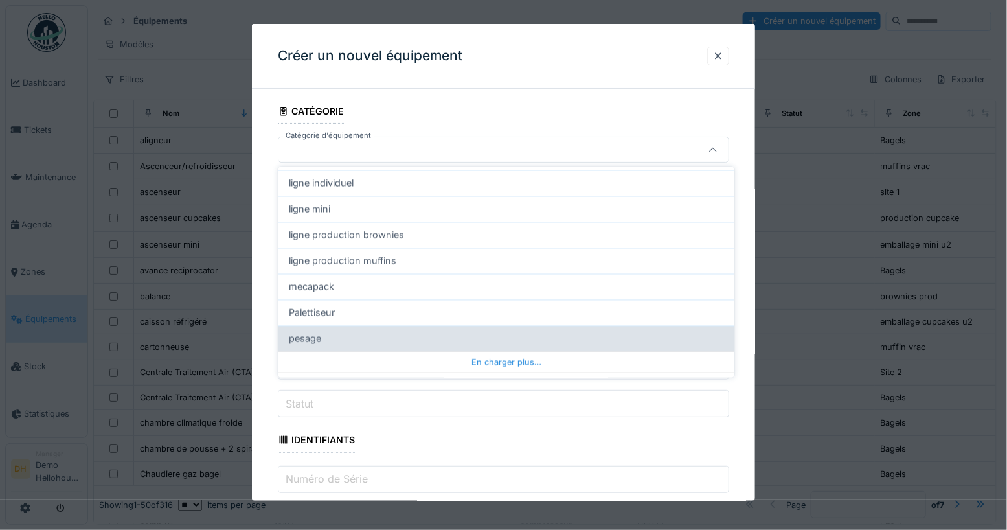
scroll to position [911, 0]
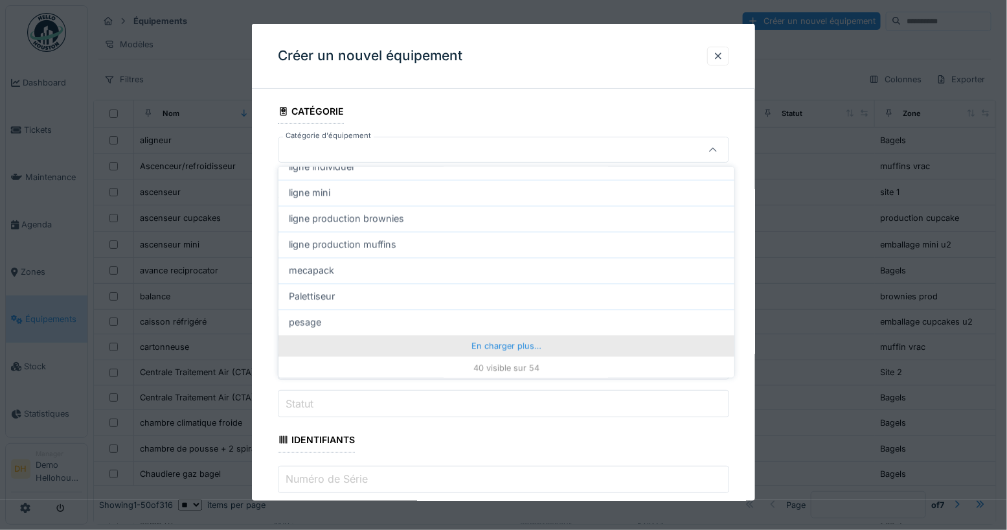
click at [519, 347] on div "En charger plus…" at bounding box center [507, 346] width 456 height 21
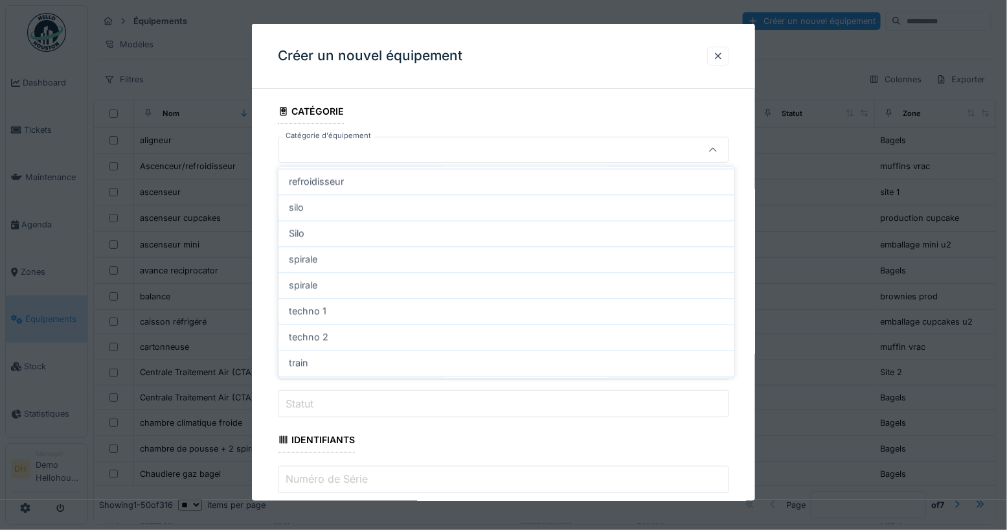
scroll to position [1022, 0]
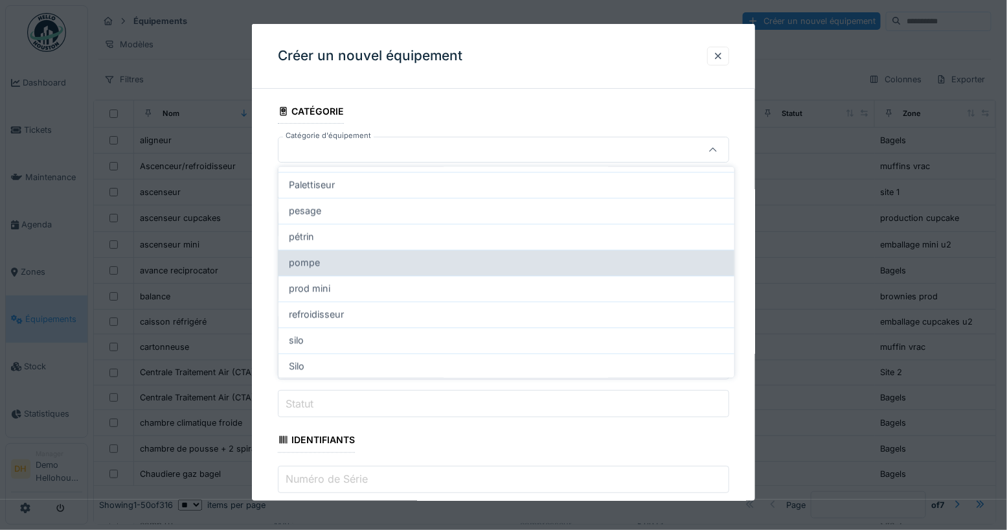
click at [354, 258] on div "pompe" at bounding box center [506, 263] width 435 height 14
type input "****"
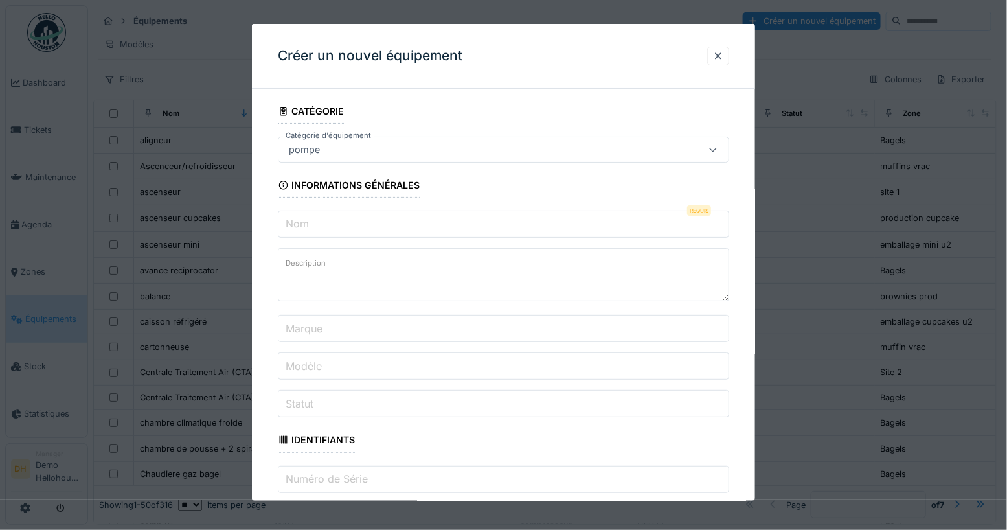
click at [305, 224] on label "Nom" at bounding box center [297, 224] width 29 height 16
click at [305, 224] on input "Nom" at bounding box center [504, 224] width 452 height 27
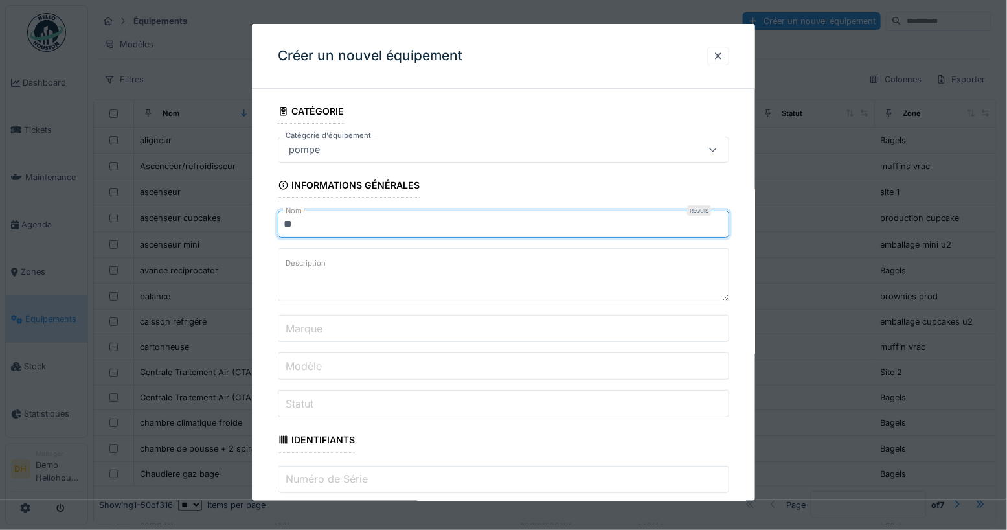
type input "*"
type input "**********"
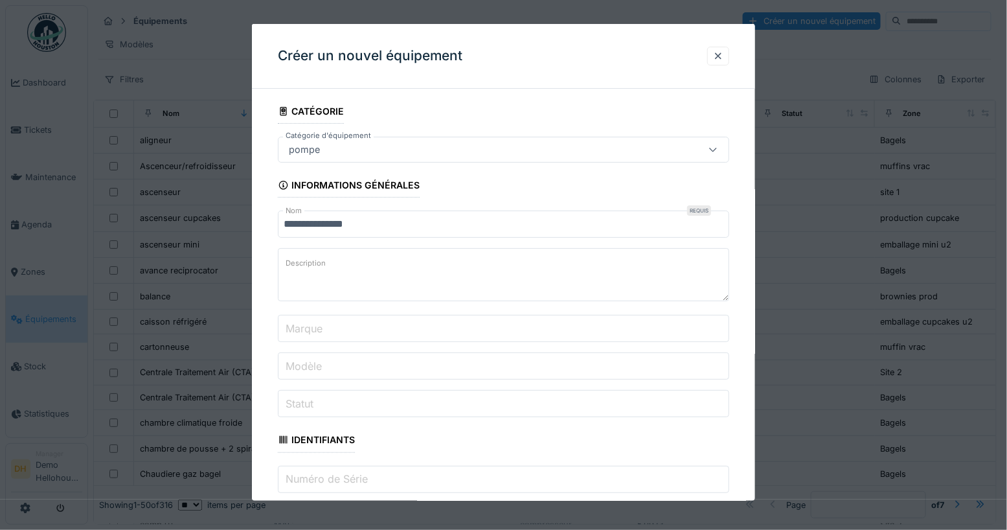
click at [358, 318] on input "Marque" at bounding box center [504, 328] width 452 height 27
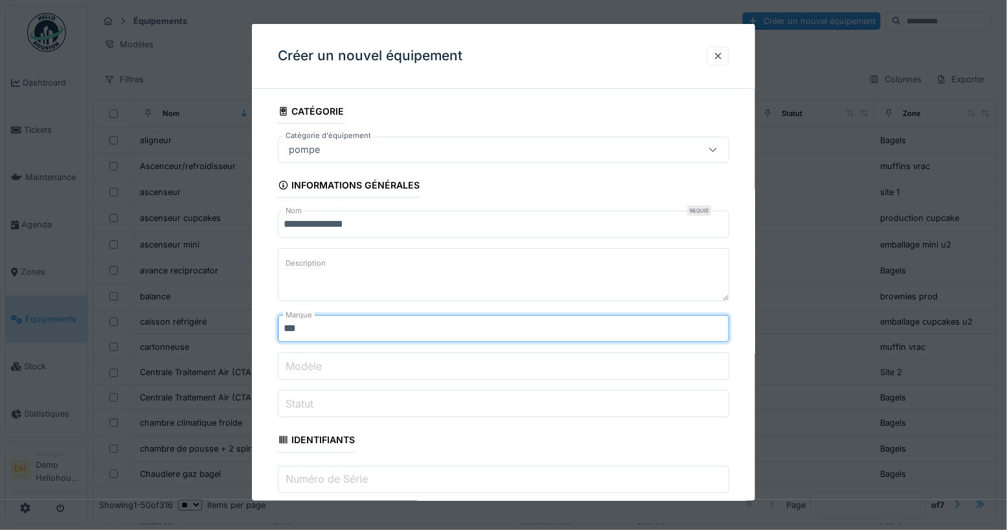
type input "***"
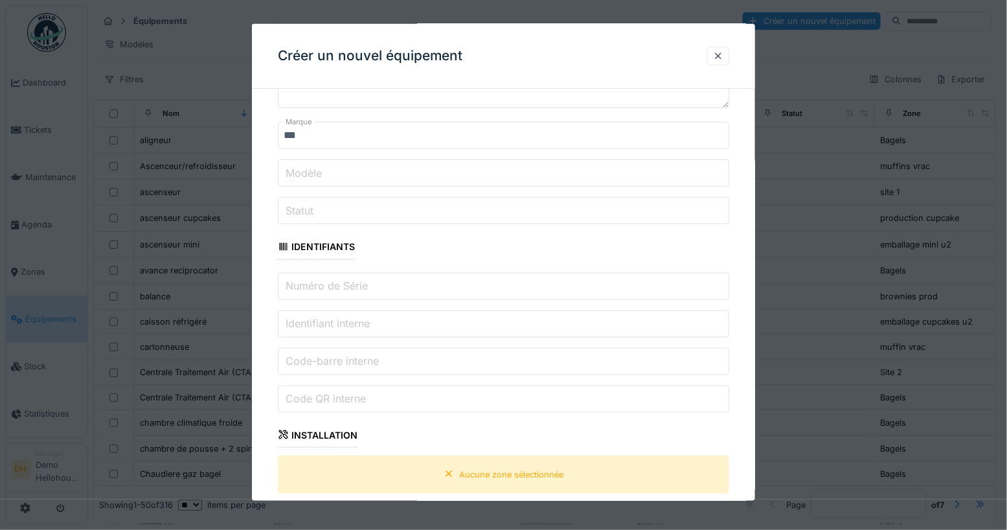
scroll to position [108, 0]
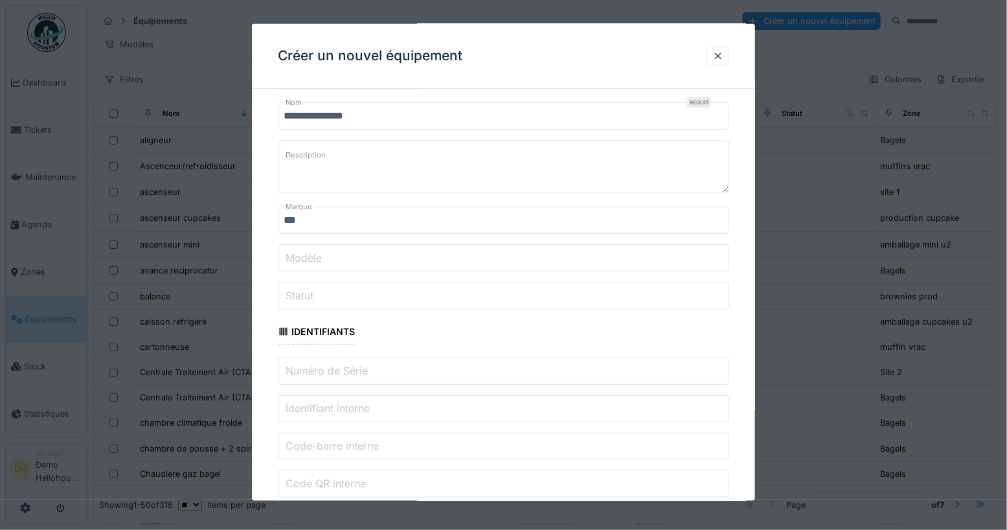
click at [300, 255] on label "Modèle" at bounding box center [303, 257] width 41 height 16
click at [300, 255] on input "Modèle" at bounding box center [504, 257] width 452 height 27
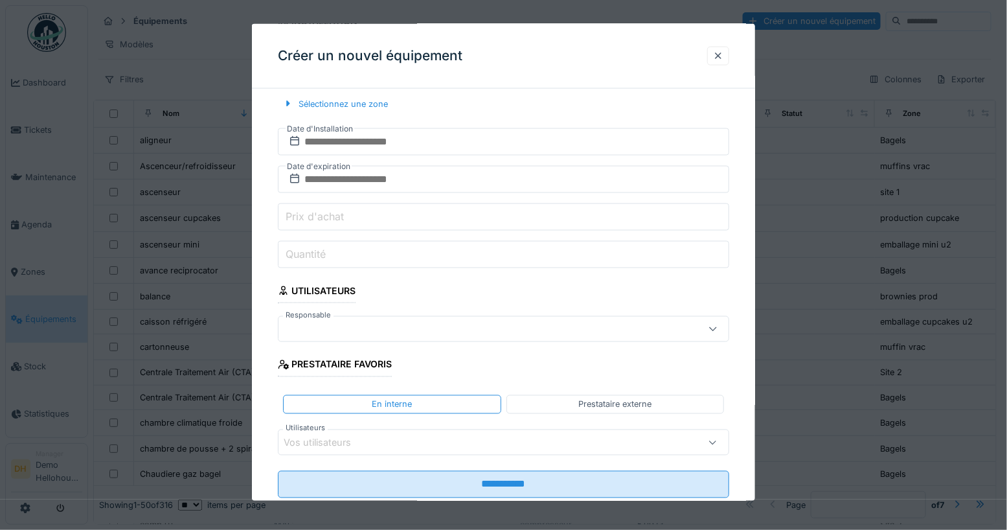
scroll to position [604, 0]
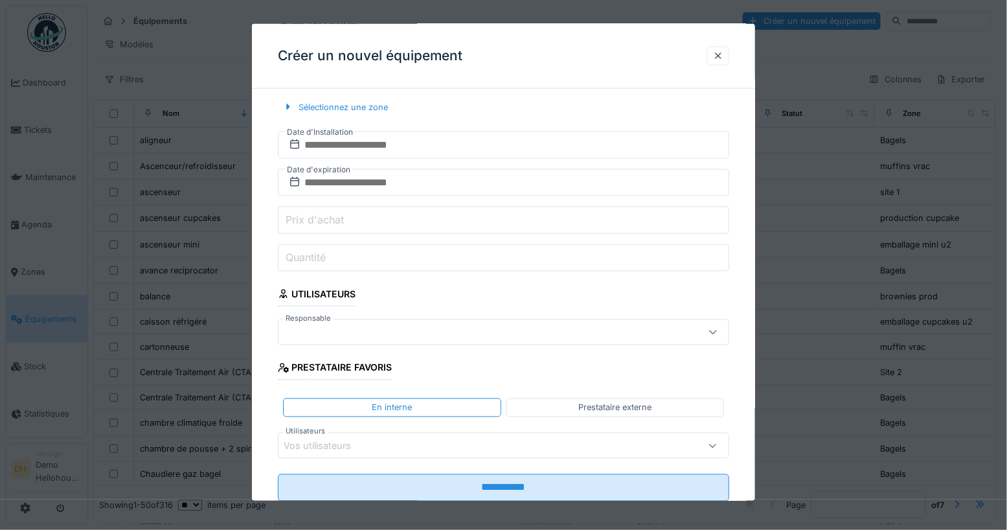
type input "**********"
click at [403, 141] on input "text" at bounding box center [504, 145] width 452 height 27
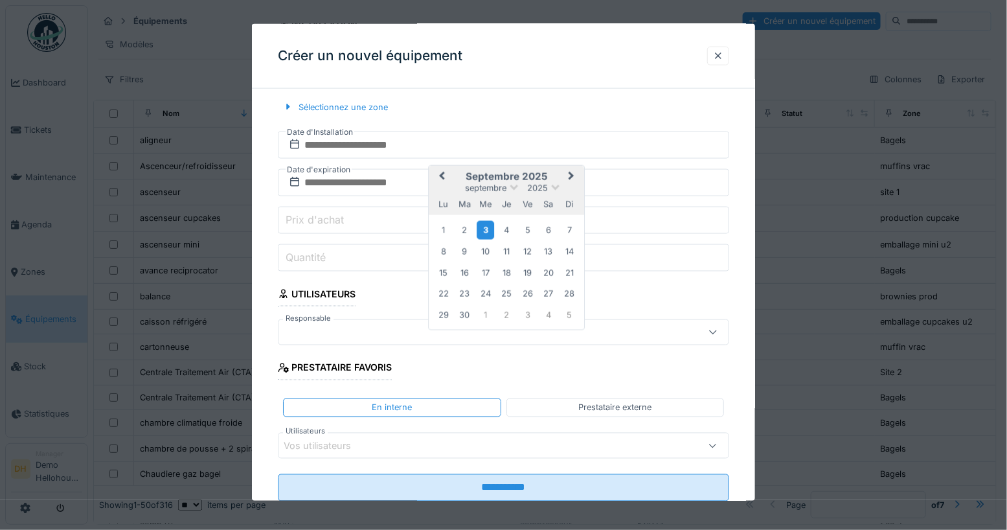
click at [487, 220] on div "3" at bounding box center [485, 229] width 17 height 19
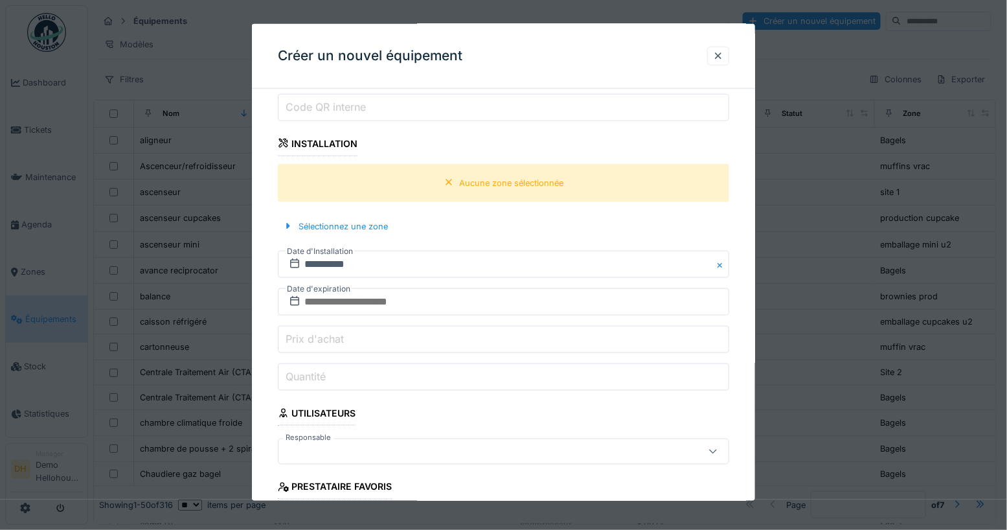
scroll to position [487, 0]
click at [345, 216] on div "Sélectionnez une zone" at bounding box center [335, 224] width 115 height 17
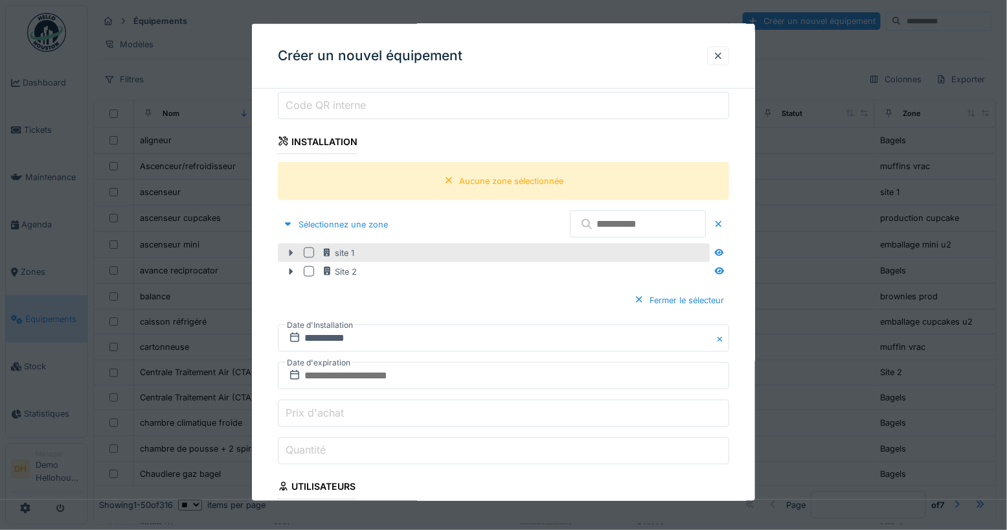
click at [293, 249] on icon at bounding box center [291, 253] width 10 height 8
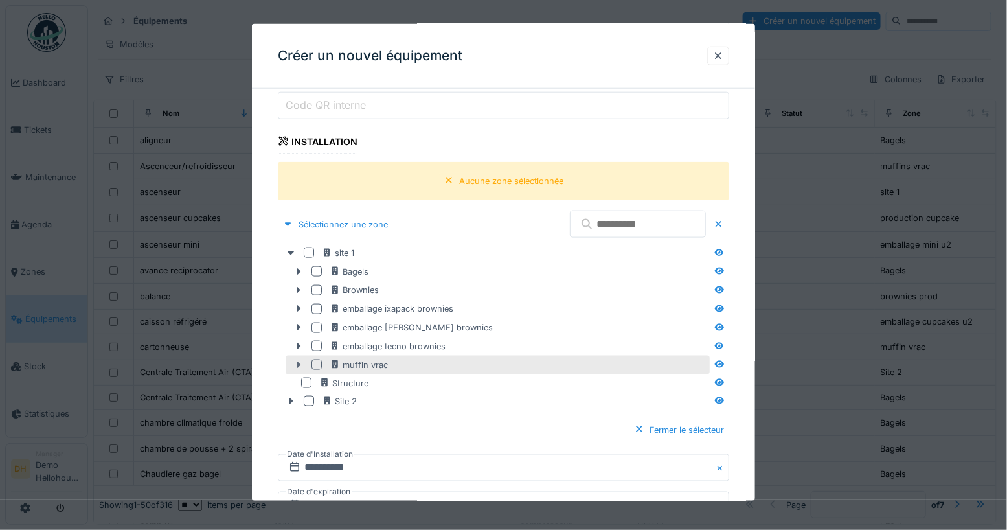
click at [298, 361] on icon at bounding box center [299, 364] width 4 height 6
click at [320, 360] on div at bounding box center [317, 365] width 10 height 10
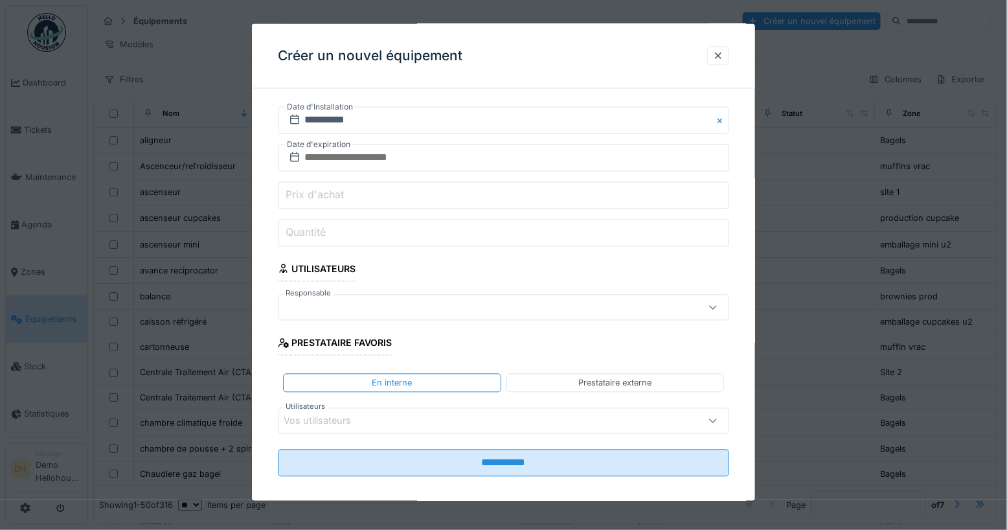
scroll to position [0, 0]
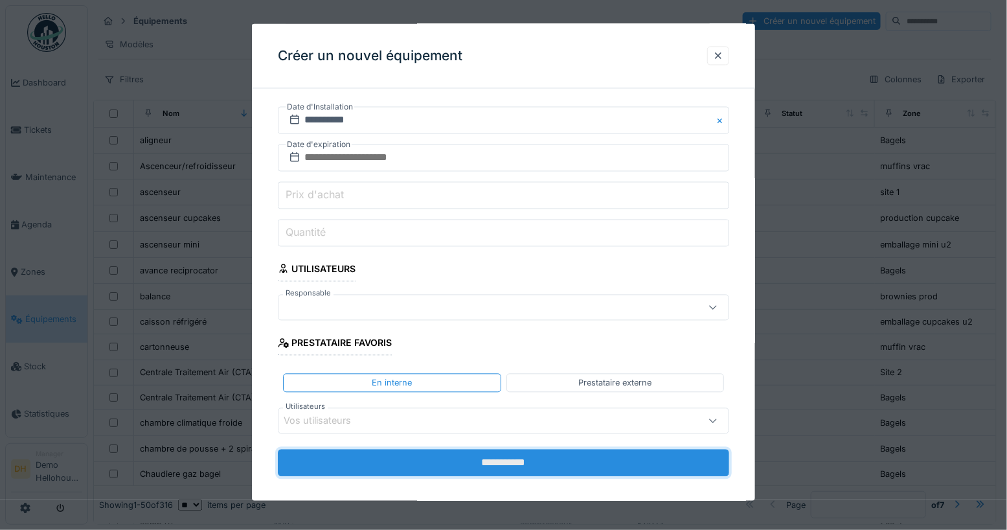
click at [527, 452] on input "**********" at bounding box center [504, 463] width 452 height 27
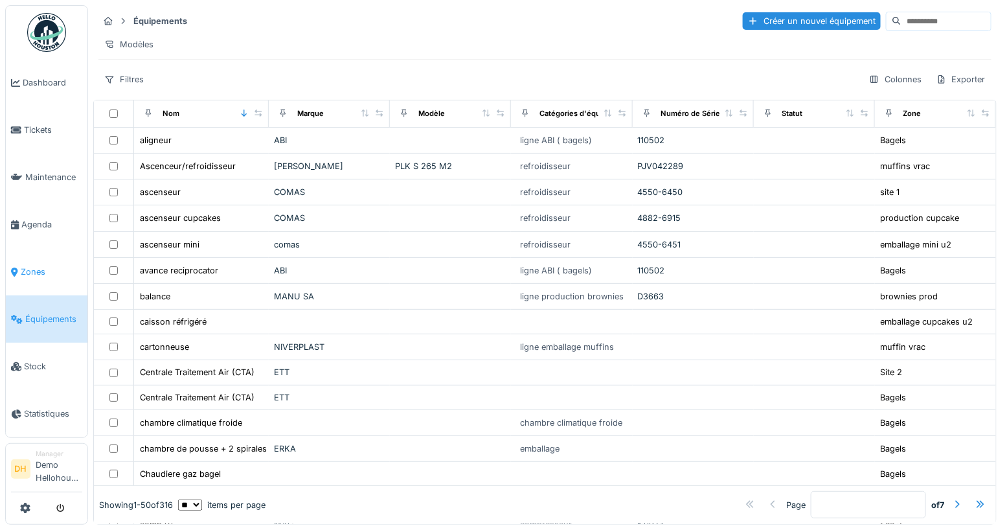
click at [43, 276] on span "Zones" at bounding box center [52, 272] width 62 height 12
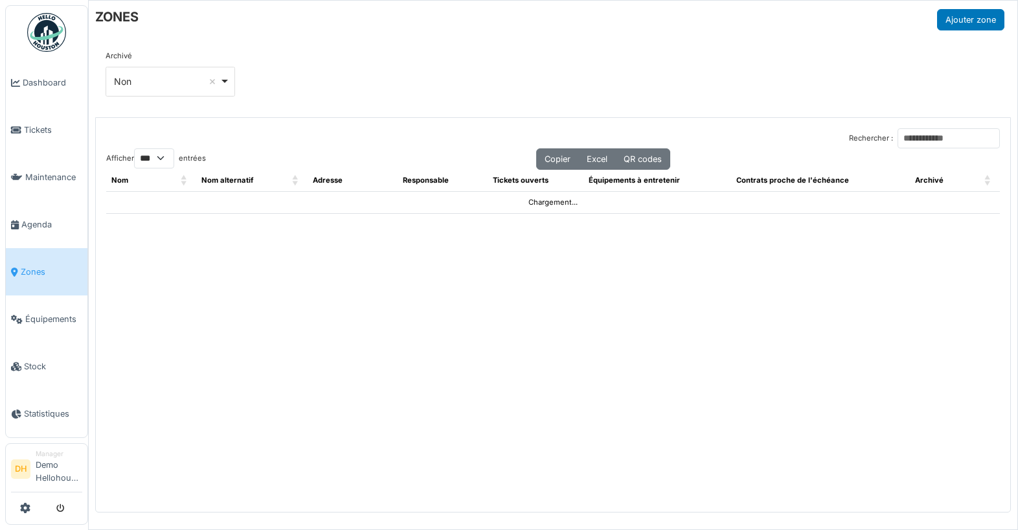
select select "***"
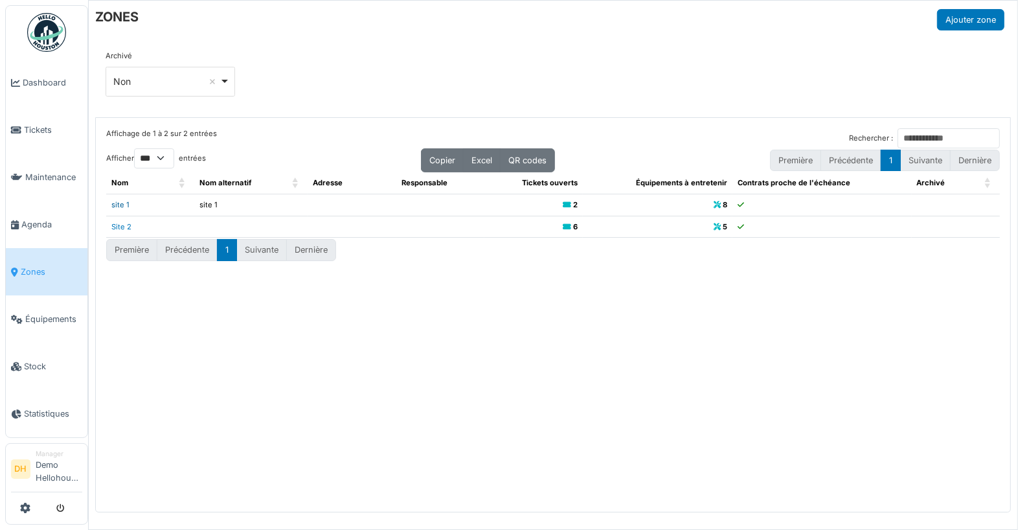
click at [119, 203] on link "site 1" at bounding box center [120, 204] width 18 height 9
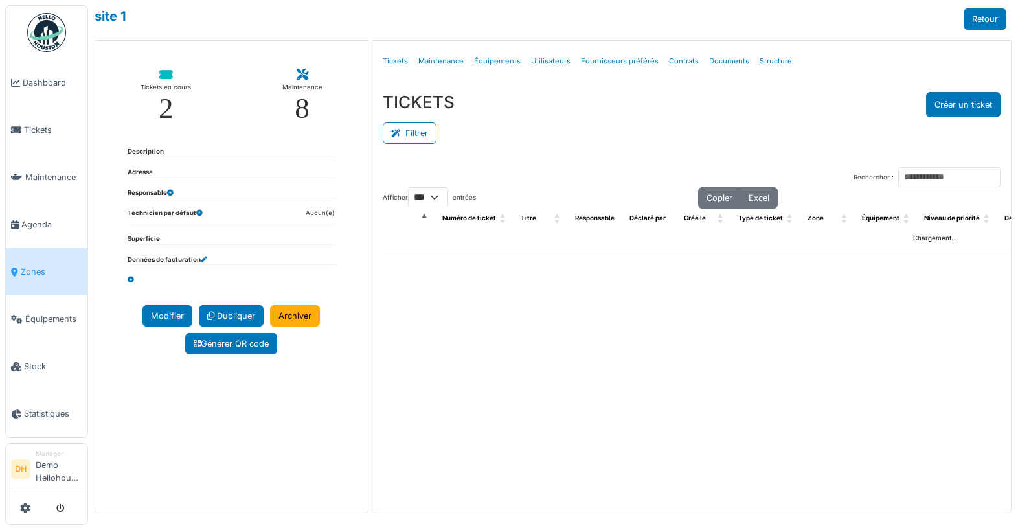
select select "***"
click at [767, 63] on link "Structure" at bounding box center [776, 61] width 43 height 30
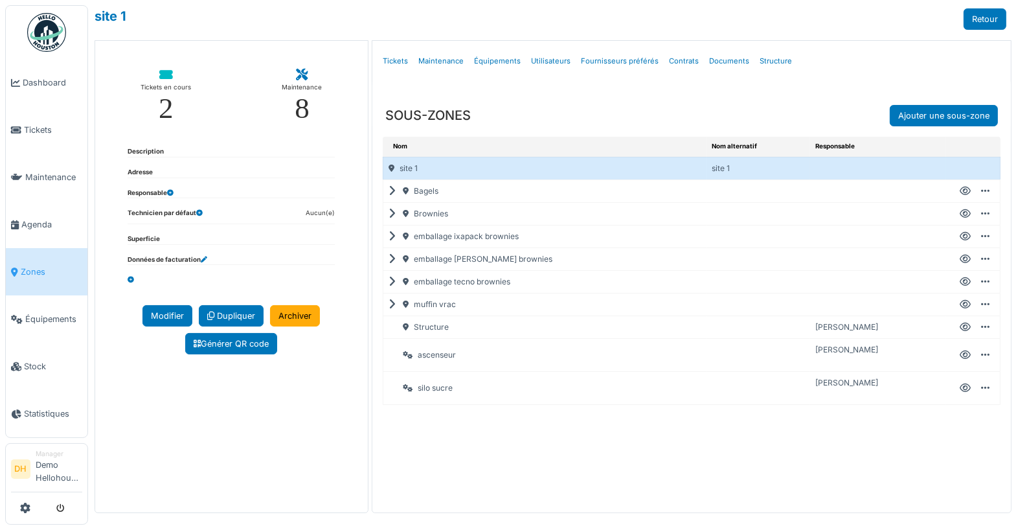
click at [389, 304] on icon at bounding box center [395, 304] width 12 height 1
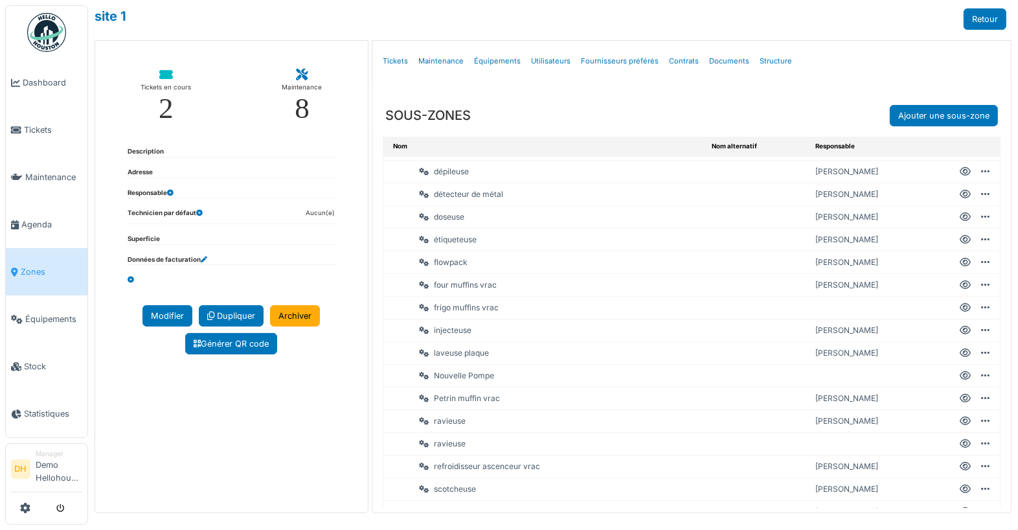
scroll to position [315, 0]
click at [468, 366] on div "Nouvelle Pompe" at bounding box center [554, 375] width 308 height 22
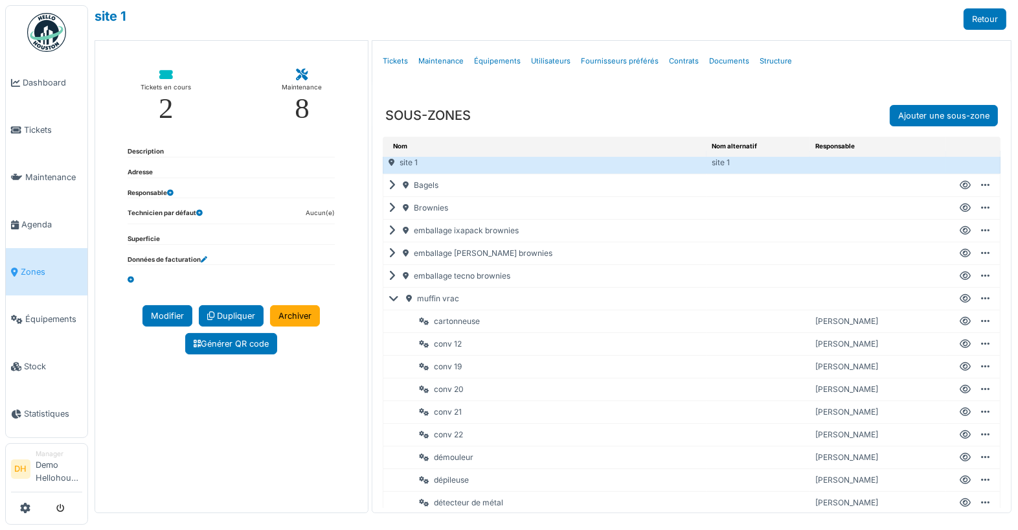
scroll to position [0, 0]
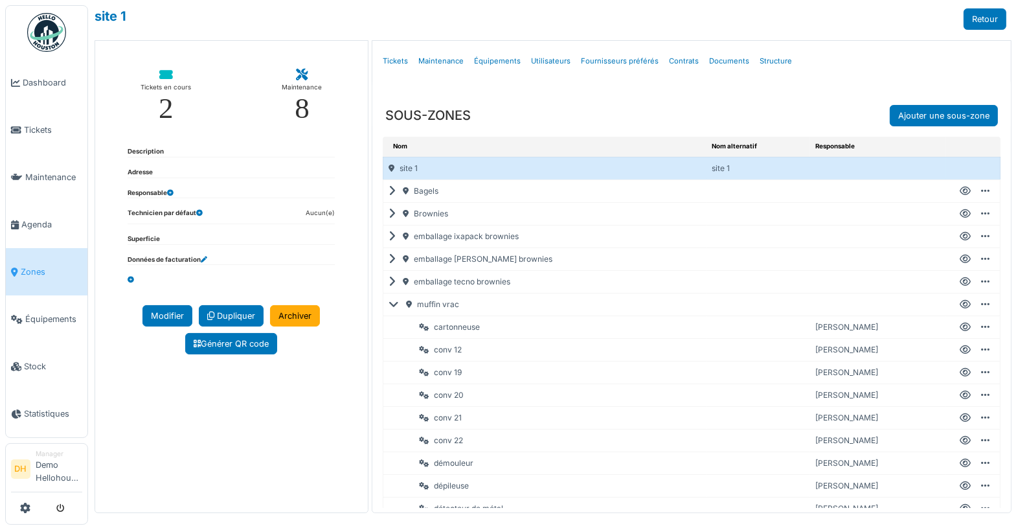
click at [391, 304] on icon at bounding box center [397, 304] width 16 height 1
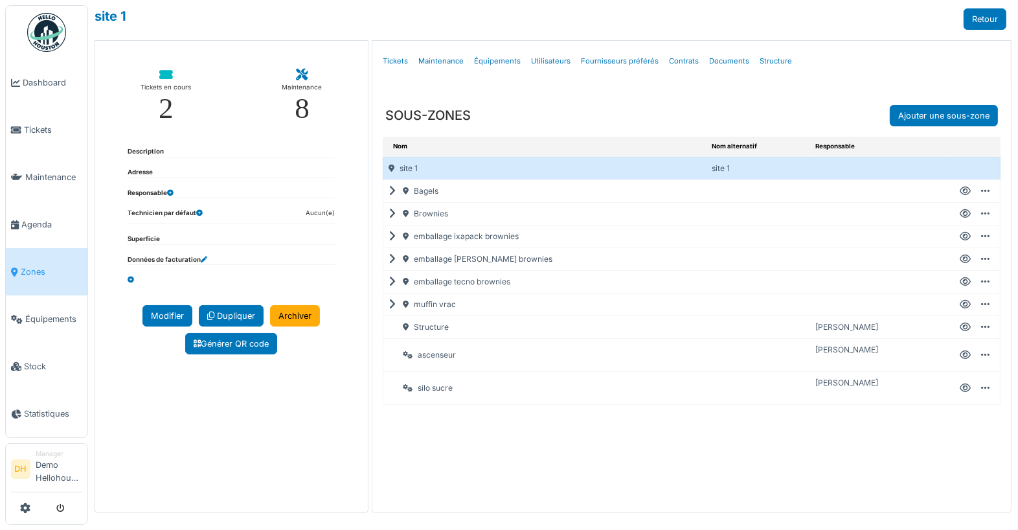
click at [392, 304] on icon at bounding box center [395, 304] width 12 height 1
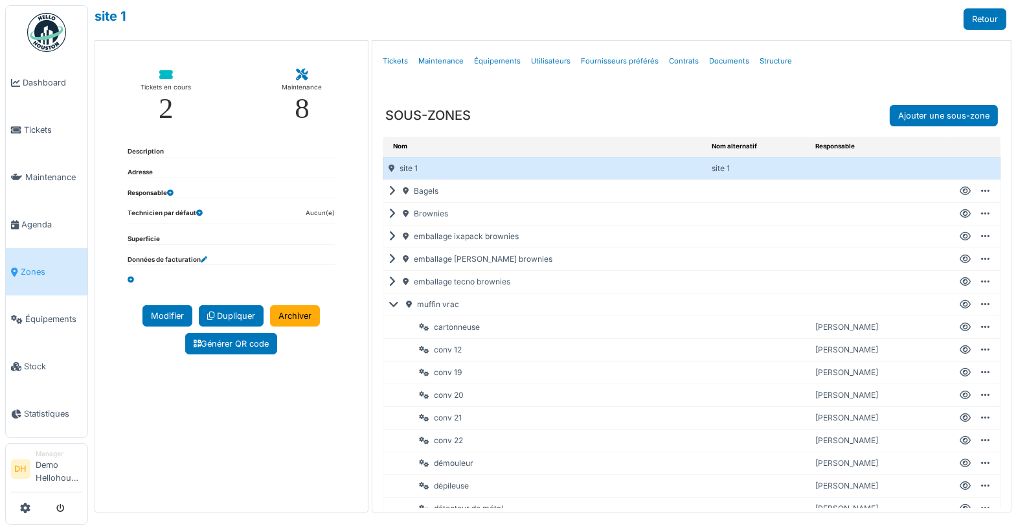
click at [393, 304] on icon at bounding box center [397, 304] width 16 height 1
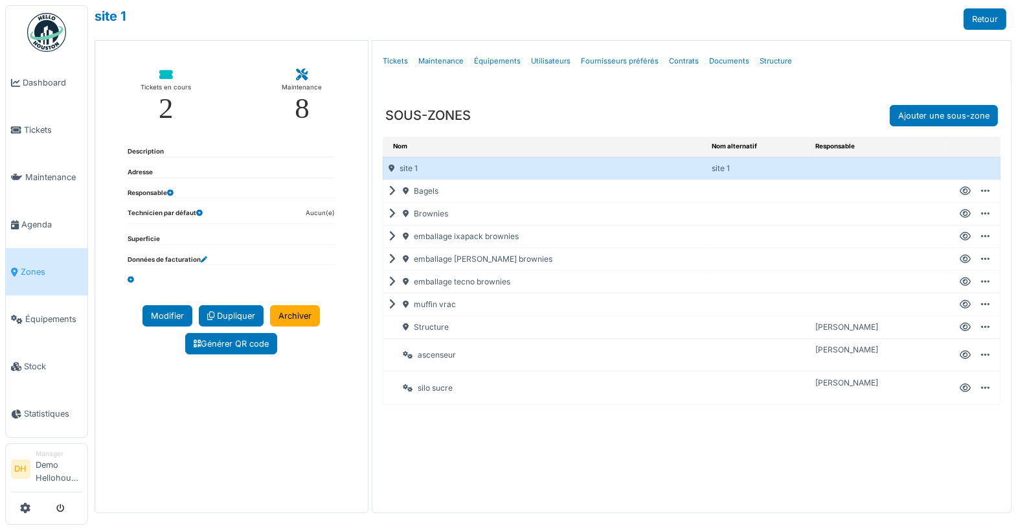
click at [394, 192] on icon at bounding box center [395, 191] width 12 height 1
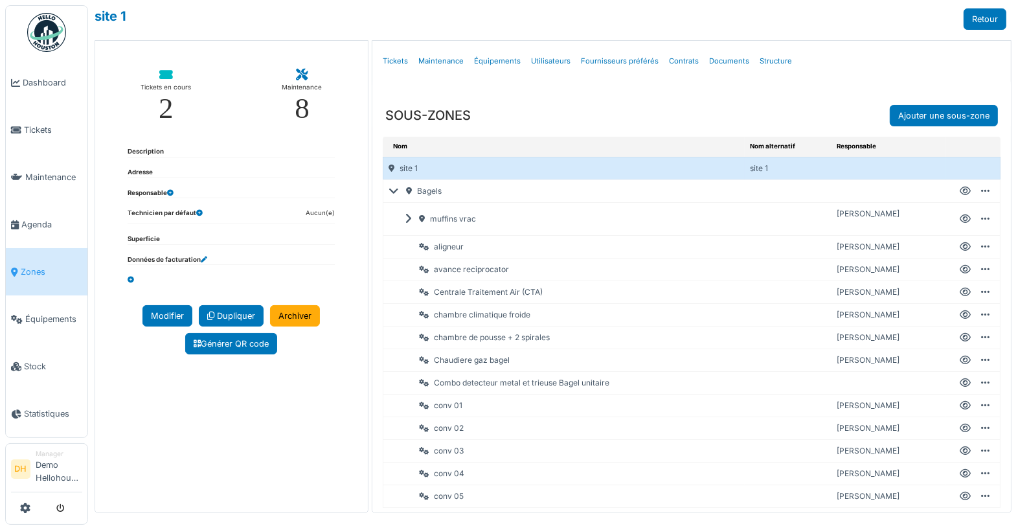
click at [395, 191] on icon at bounding box center [397, 191] width 16 height 1
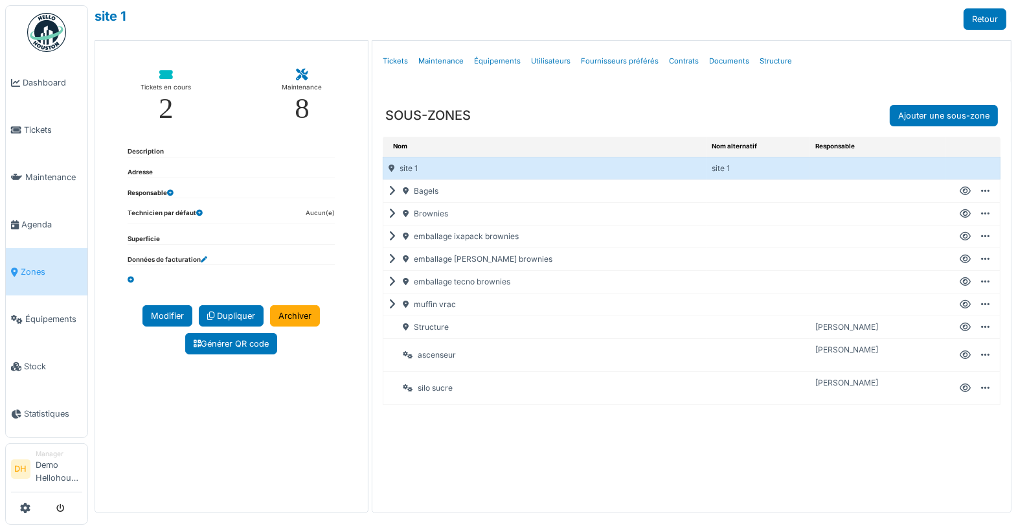
click at [394, 304] on icon at bounding box center [395, 304] width 12 height 1
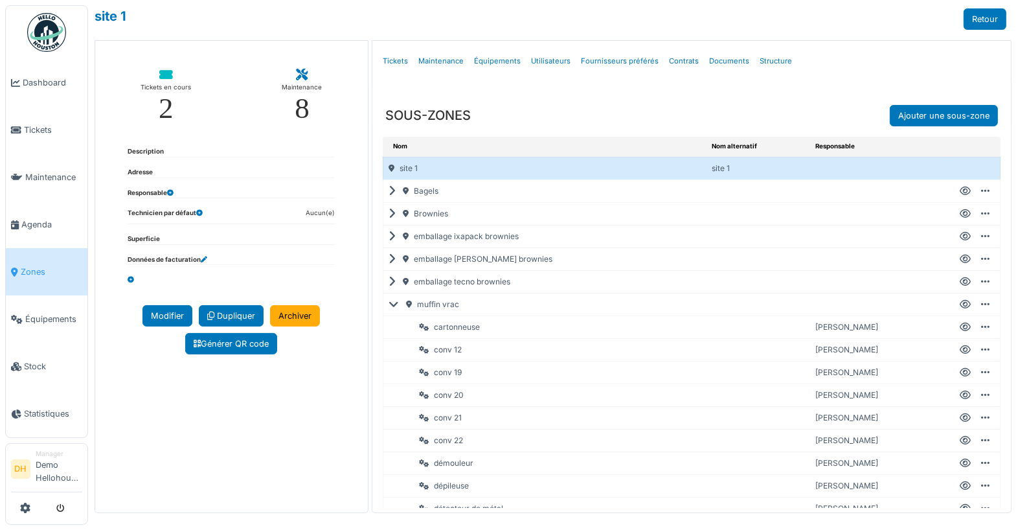
click at [389, 304] on icon at bounding box center [397, 304] width 16 height 1
